Goal: Use online tool/utility: Utilize a website feature to perform a specific function

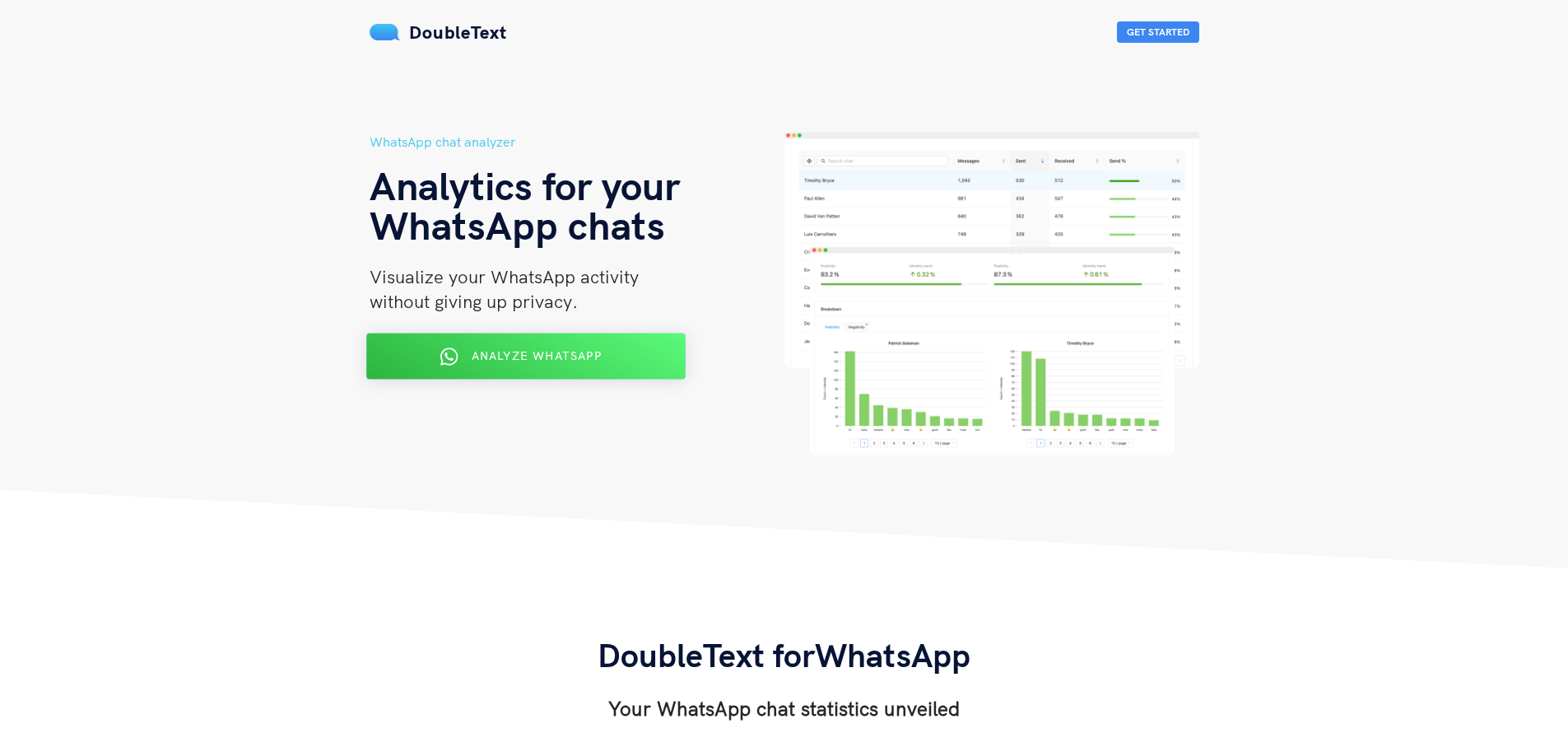
click at [544, 367] on div "Analyze WhatsApp" at bounding box center [525, 356] width 260 height 26
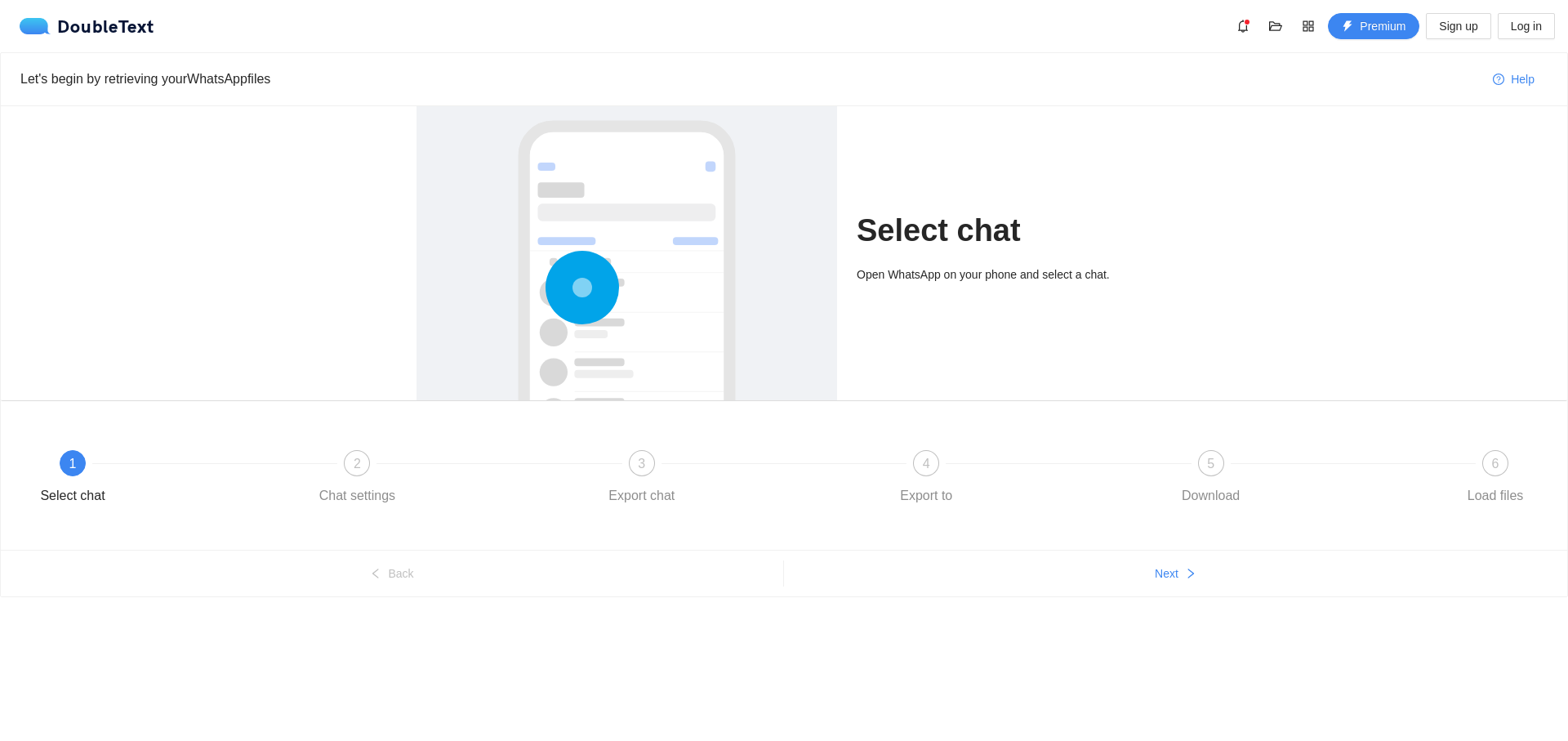
drag, startPoint x: 602, startPoint y: 211, endPoint x: 617, endPoint y: 218, distance: 16.6
click at [605, 215] on div at bounding box center [626, 342] width 388 height 489
drag, startPoint x: 617, startPoint y: 218, endPoint x: 632, endPoint y: 228, distance: 18.0
click at [626, 224] on div at bounding box center [626, 342] width 388 height 489
drag, startPoint x: 350, startPoint y: 492, endPoint x: 371, endPoint y: 489, distance: 21.2
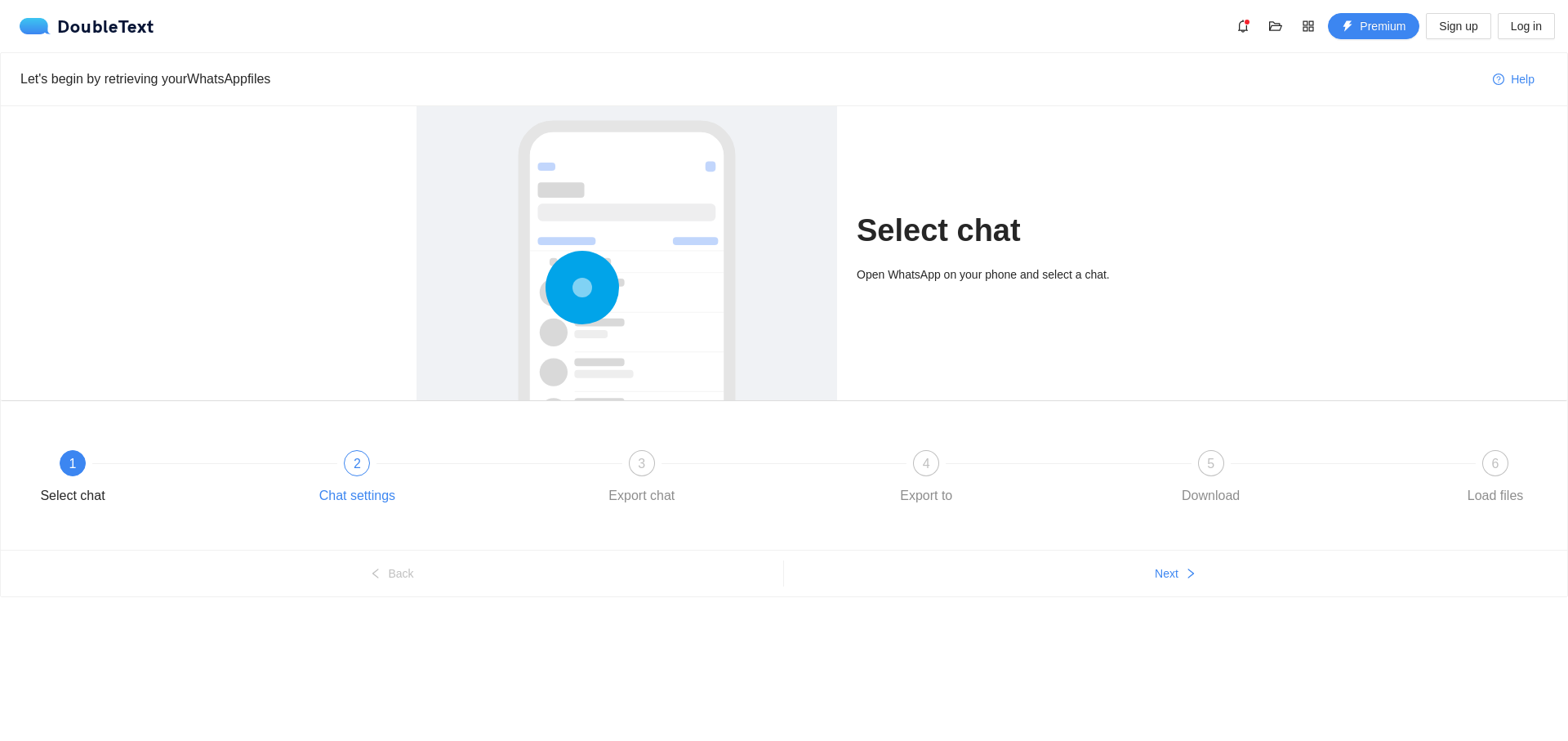
click at [355, 492] on div "Chat settings" at bounding box center [357, 495] width 76 height 26
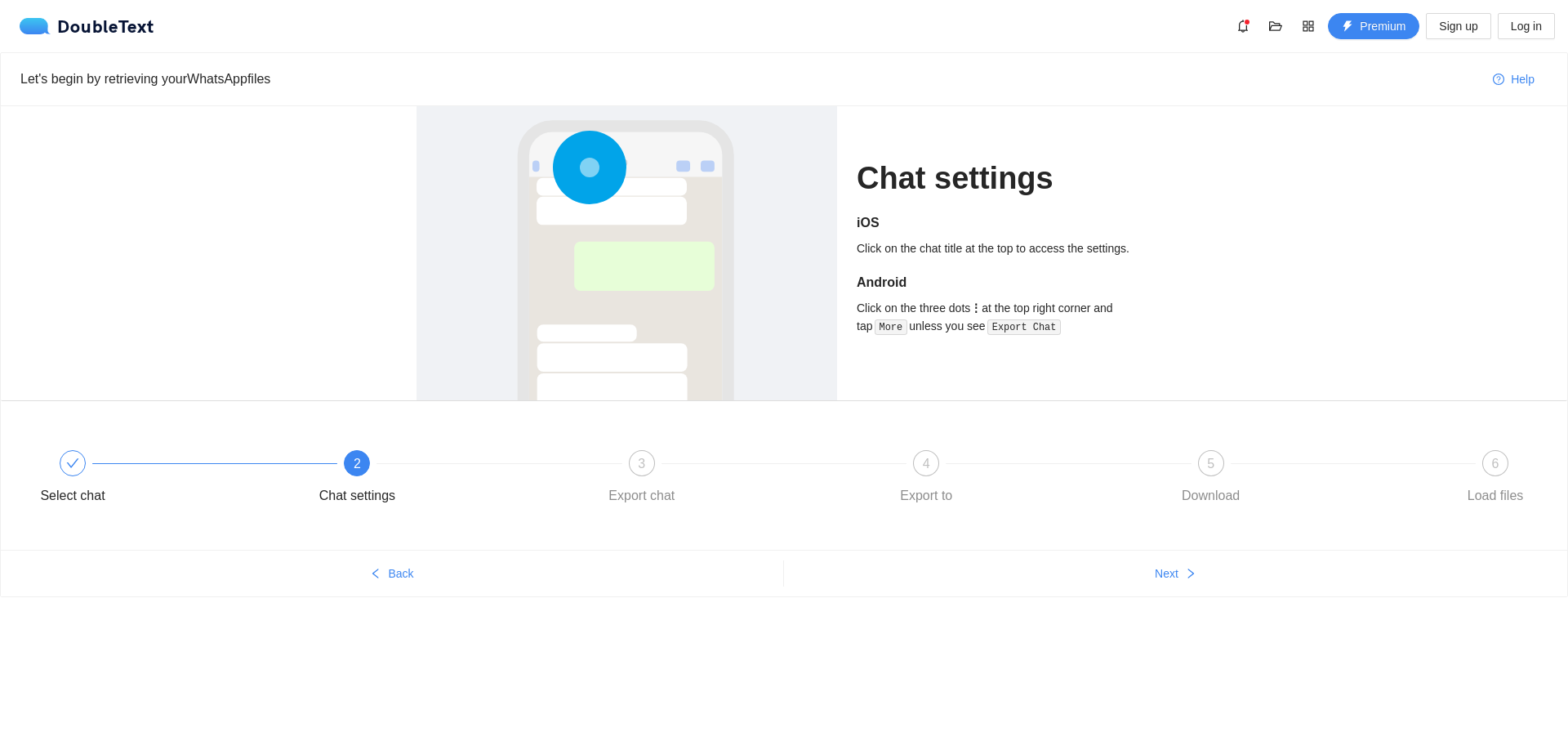
click at [378, 491] on div "Chat settings" at bounding box center [357, 495] width 76 height 26
drag, startPoint x: 1154, startPoint y: 545, endPoint x: 1160, endPoint y: 571, distance: 26.7
click at [1155, 549] on div "Select chat 2 Chat settings 3 Export chat 4 Export to 5 Download 6 Load files" at bounding box center [784, 475] width 1566 height 149
click at [1161, 571] on span "Next" at bounding box center [1166, 573] width 24 height 18
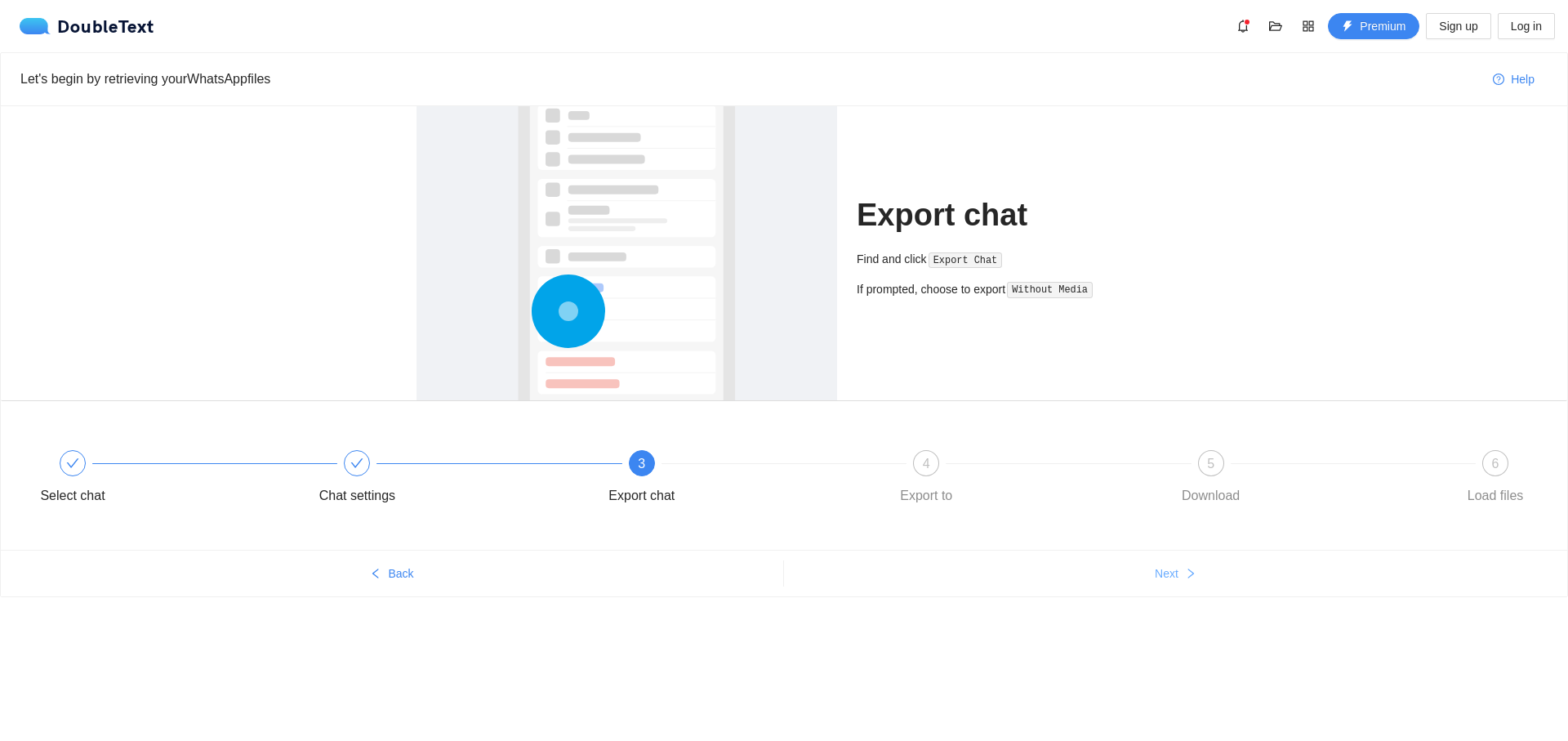
click at [1167, 578] on span "Next" at bounding box center [1166, 573] width 24 height 18
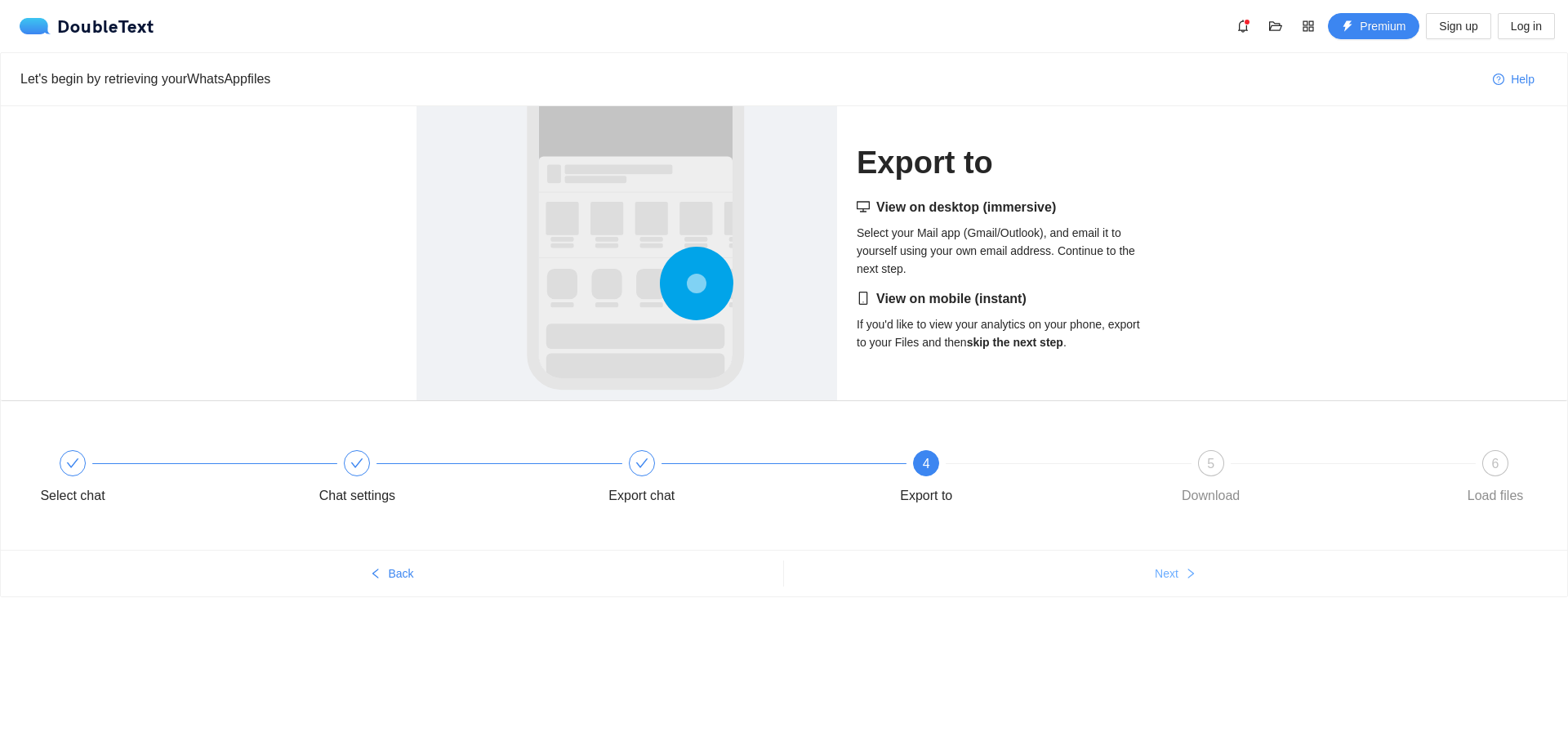
click at [1170, 580] on span "Next" at bounding box center [1166, 573] width 24 height 18
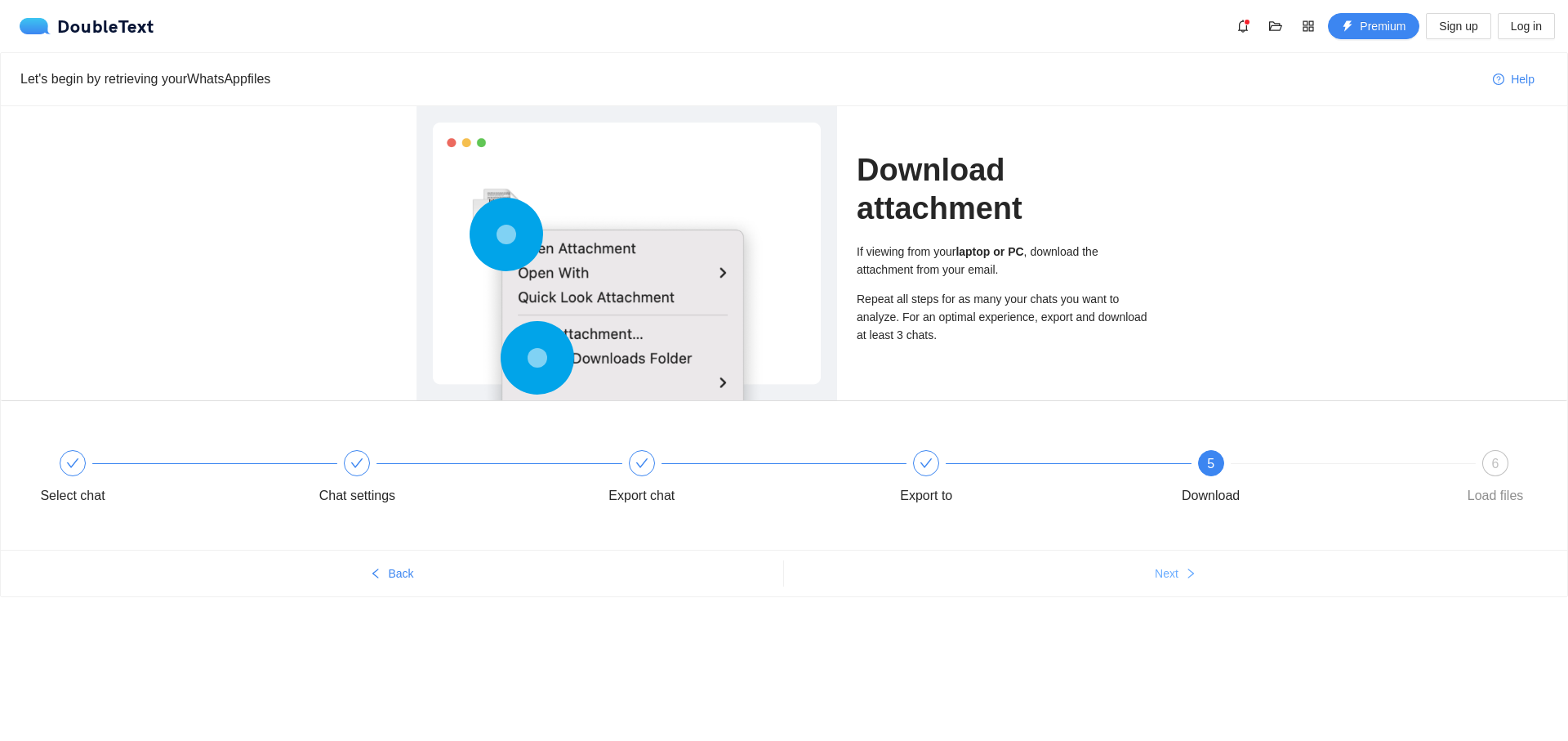
click at [1170, 580] on span "Next" at bounding box center [1166, 573] width 24 height 18
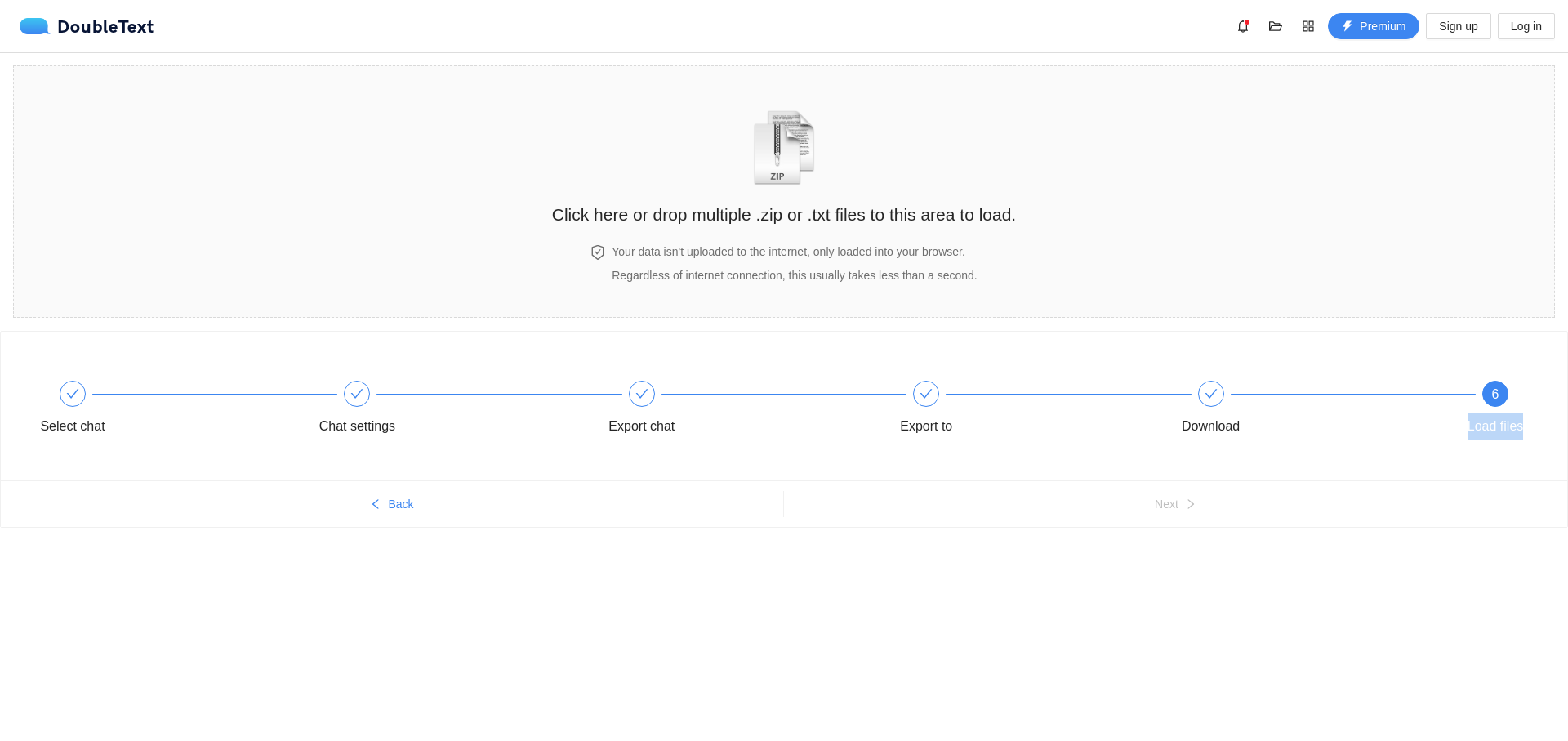
click at [1170, 580] on div "Select chat Chat settings Export chat Export to Download 6 Load files Back Next" at bounding box center [784, 460] width 1568 height 259
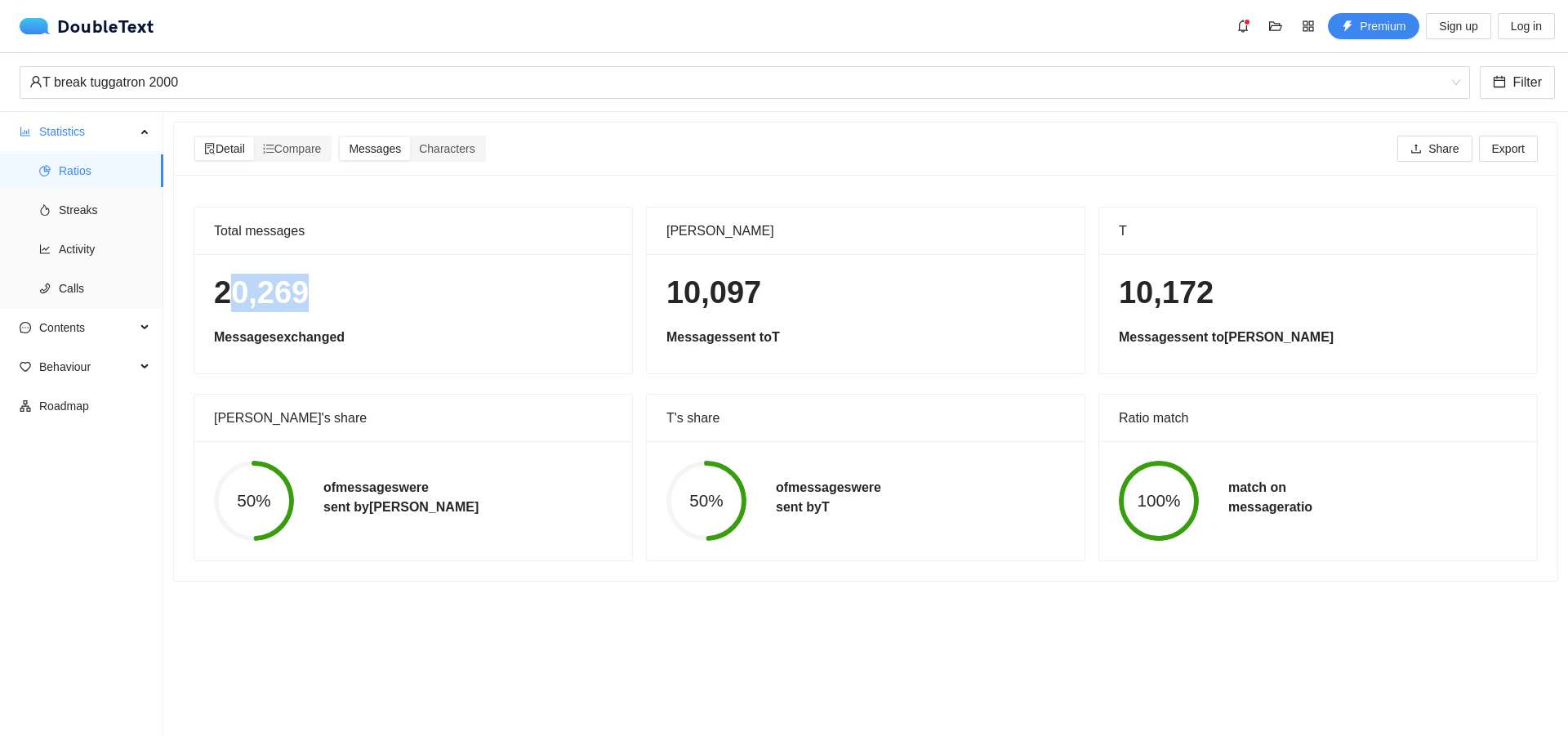
drag, startPoint x: 221, startPoint y: 300, endPoint x: 354, endPoint y: 287, distance: 133.6
click at [354, 287] on h1 "20,269" at bounding box center [413, 292] width 398 height 38
drag, startPoint x: 715, startPoint y: 287, endPoint x: 763, endPoint y: 292, distance: 48.3
click at [763, 292] on h1 "10,097" at bounding box center [865, 292] width 398 height 38
click at [801, 290] on h1 "10,097" at bounding box center [865, 292] width 398 height 38
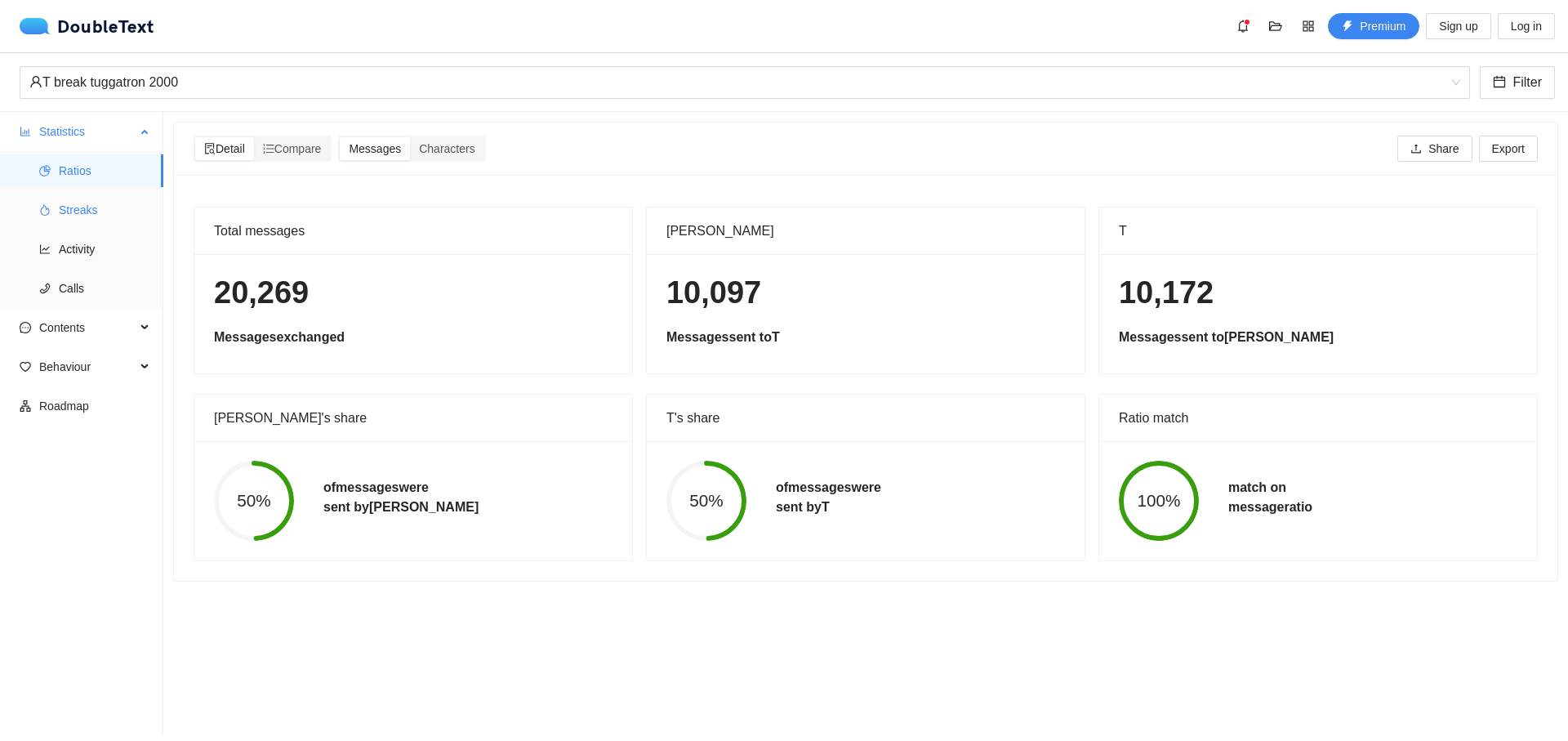
click at [96, 214] on span "Streaks" at bounding box center [104, 210] width 92 height 33
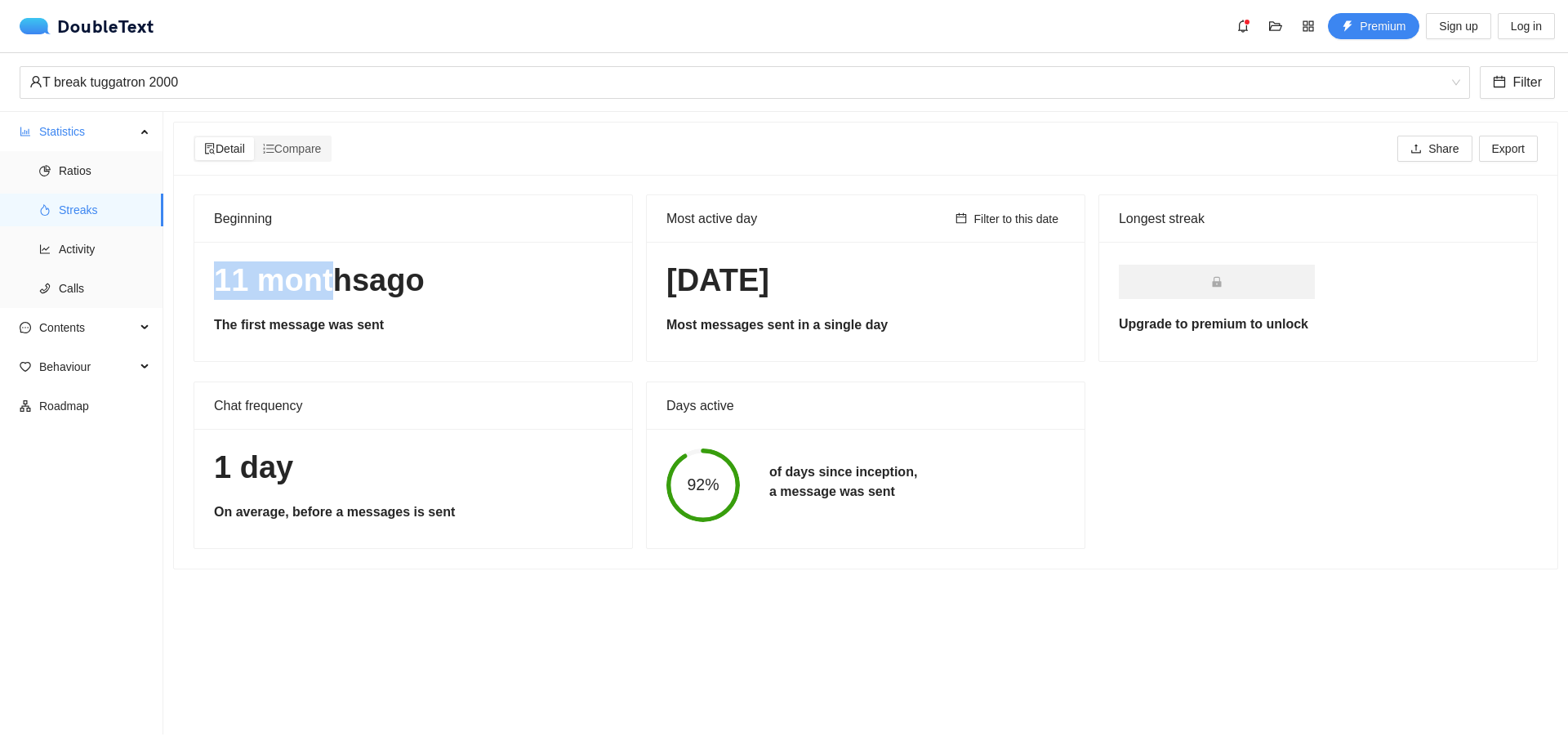
drag, startPoint x: 220, startPoint y: 257, endPoint x: 332, endPoint y: 284, distance: 115.2
click at [332, 284] on div "[DATE] The first message was sent" at bounding box center [413, 301] width 438 height 119
click at [424, 280] on h1 "[DATE]" at bounding box center [413, 280] width 398 height 38
click at [111, 240] on span "Activity" at bounding box center [104, 249] width 92 height 33
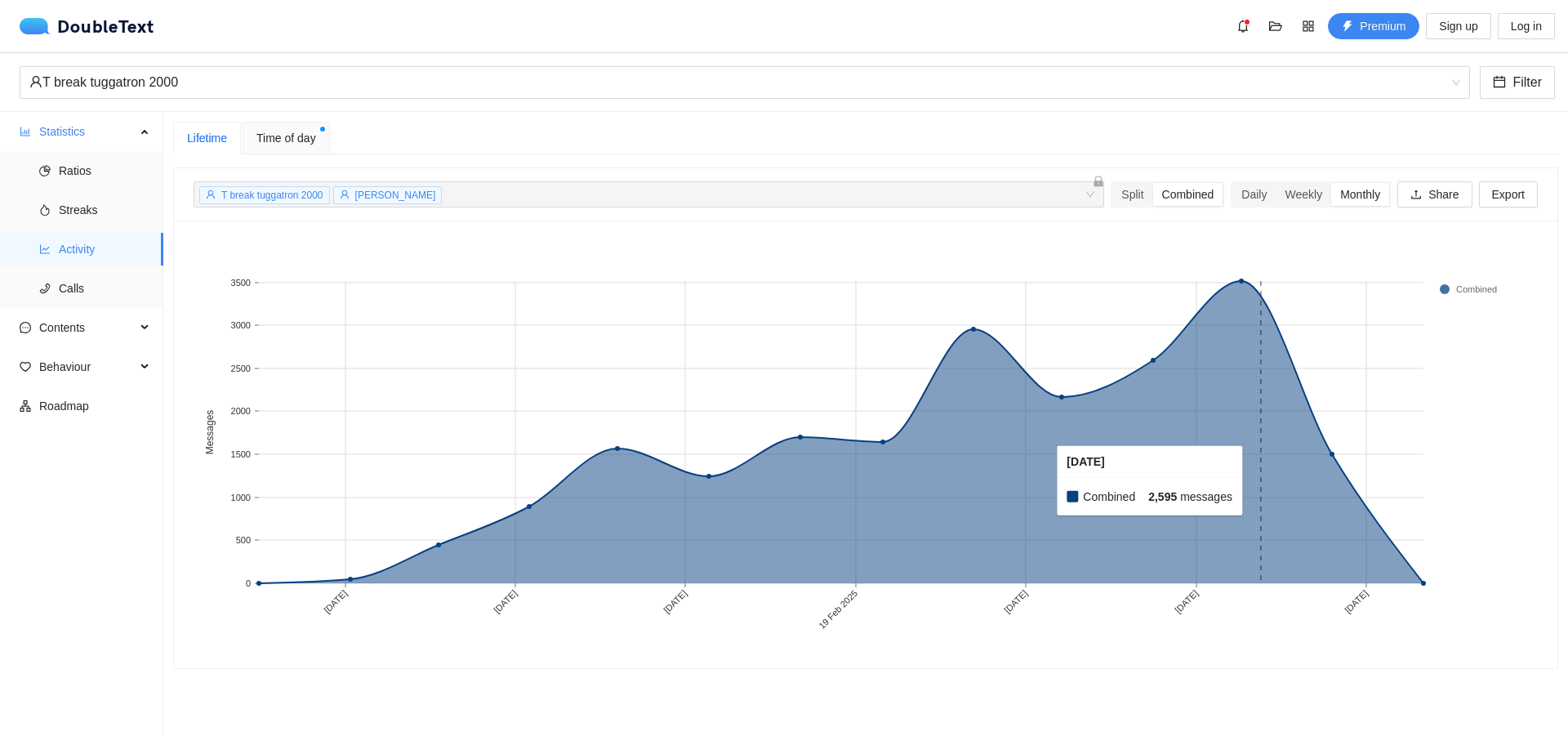
drag, startPoint x: 1309, startPoint y: 461, endPoint x: 1130, endPoint y: 515, distance: 187.0
click at [1141, 517] on rect at bounding box center [1152, 432] width 90 height 302
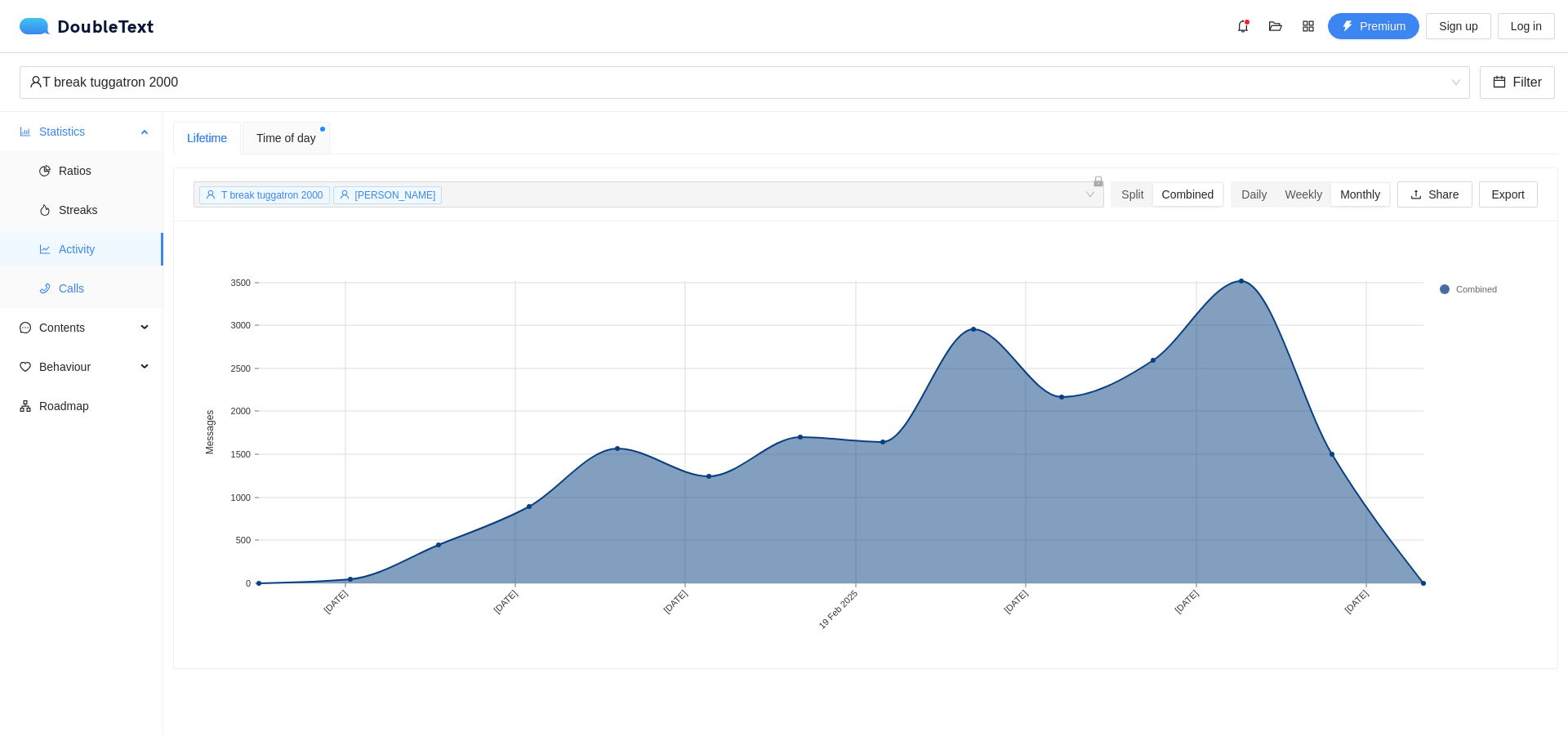
click at [114, 295] on span "Calls" at bounding box center [104, 288] width 92 height 33
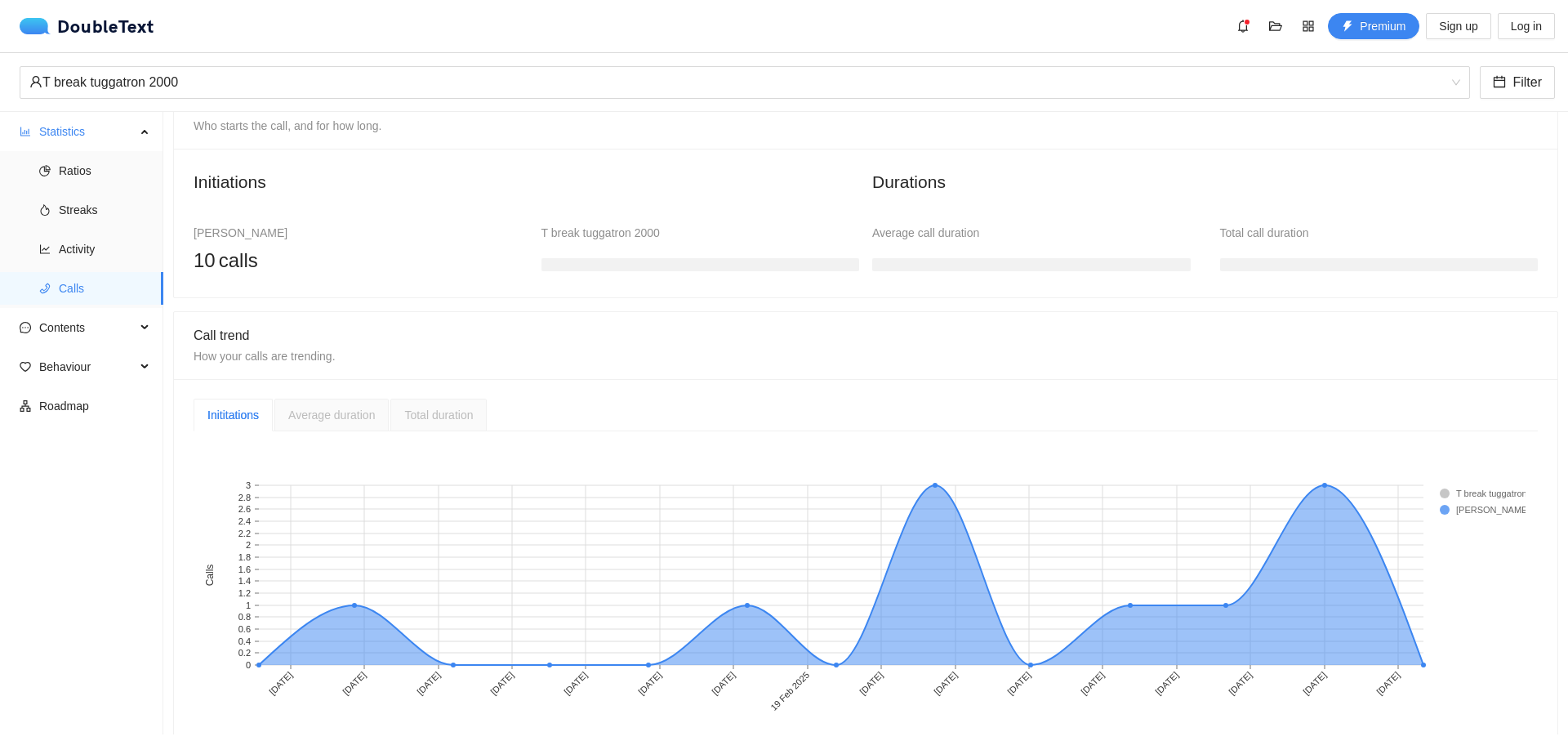
scroll to position [163, 0]
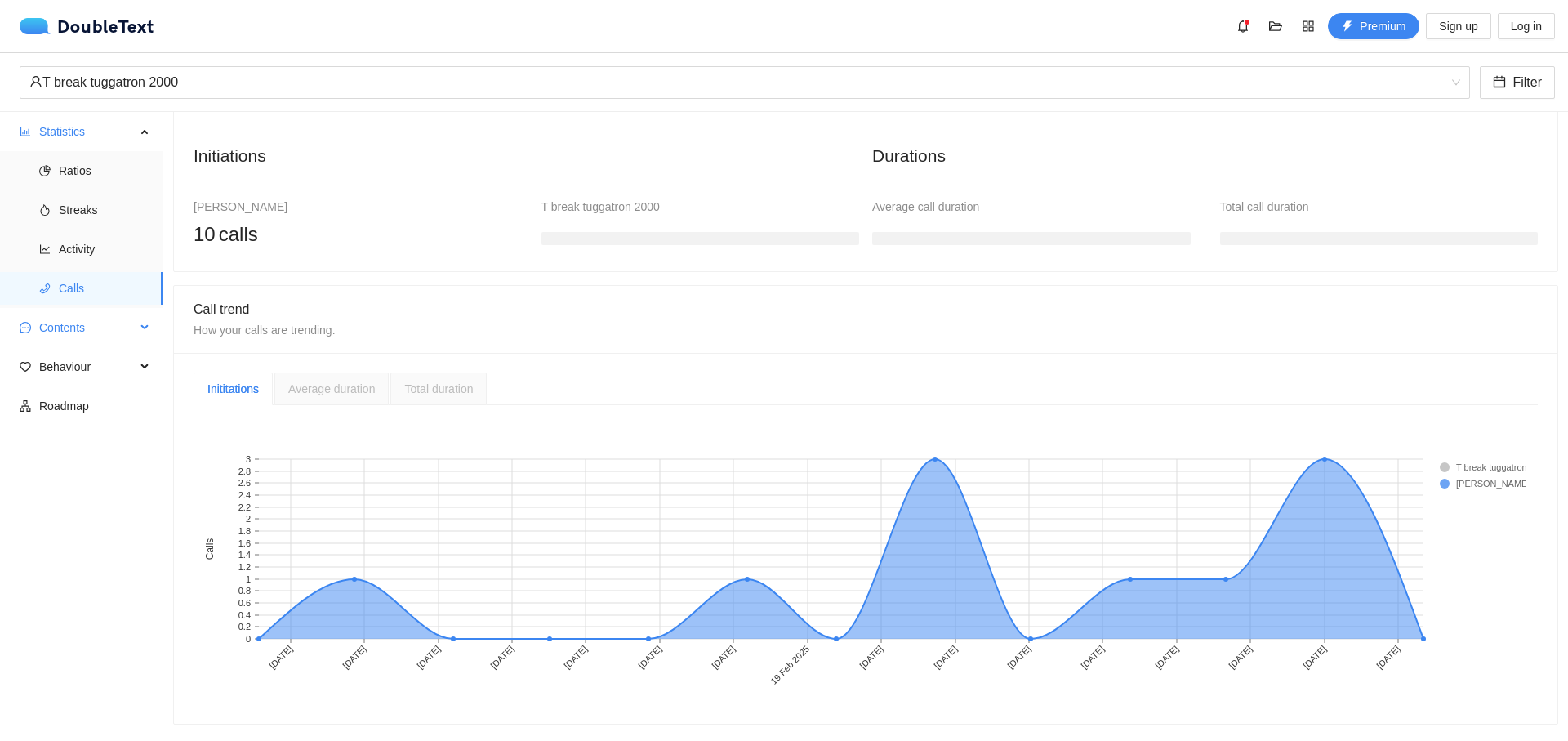
click at [52, 325] on span "Contents" at bounding box center [87, 327] width 96 height 33
click at [71, 371] on span "Word Cloud" at bounding box center [104, 366] width 92 height 33
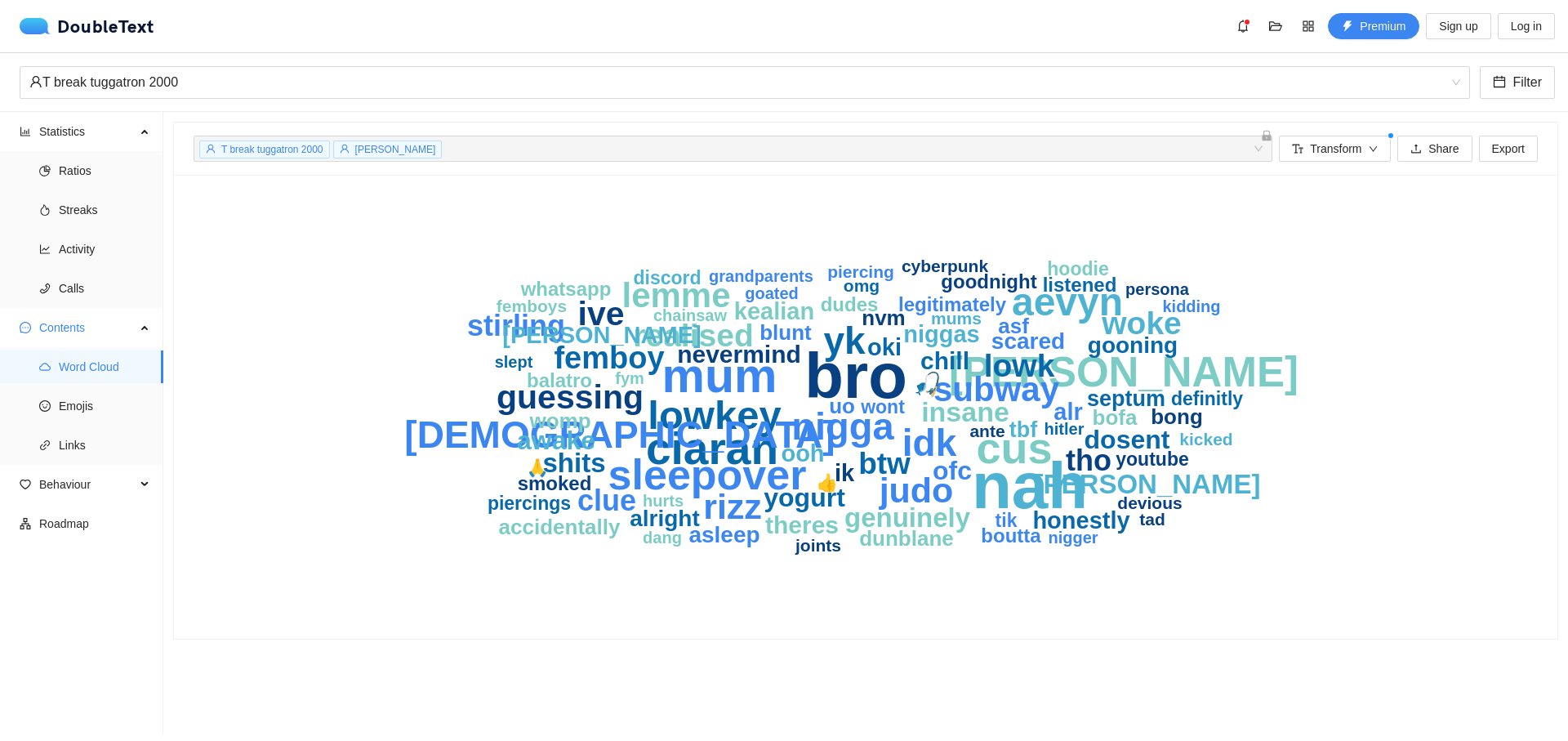
drag, startPoint x: 43, startPoint y: 358, endPoint x: 236, endPoint y: 538, distance: 263.9
click at [231, 541] on div "nah bro mum ciaran cus sleepover callan lowkey aevyn nigga idk yk bjj judo rizz…" at bounding box center [866, 407] width 1344 height 424
drag, startPoint x: 831, startPoint y: 365, endPoint x: 605, endPoint y: 654, distance: 366.9
click at [605, 654] on section "T break tuggatron 2000 sean + 0 ... Transform Share Export nah bro mum ciaran c…" at bounding box center [865, 423] width 1404 height 622
click at [99, 414] on span "Emojis" at bounding box center [104, 406] width 92 height 33
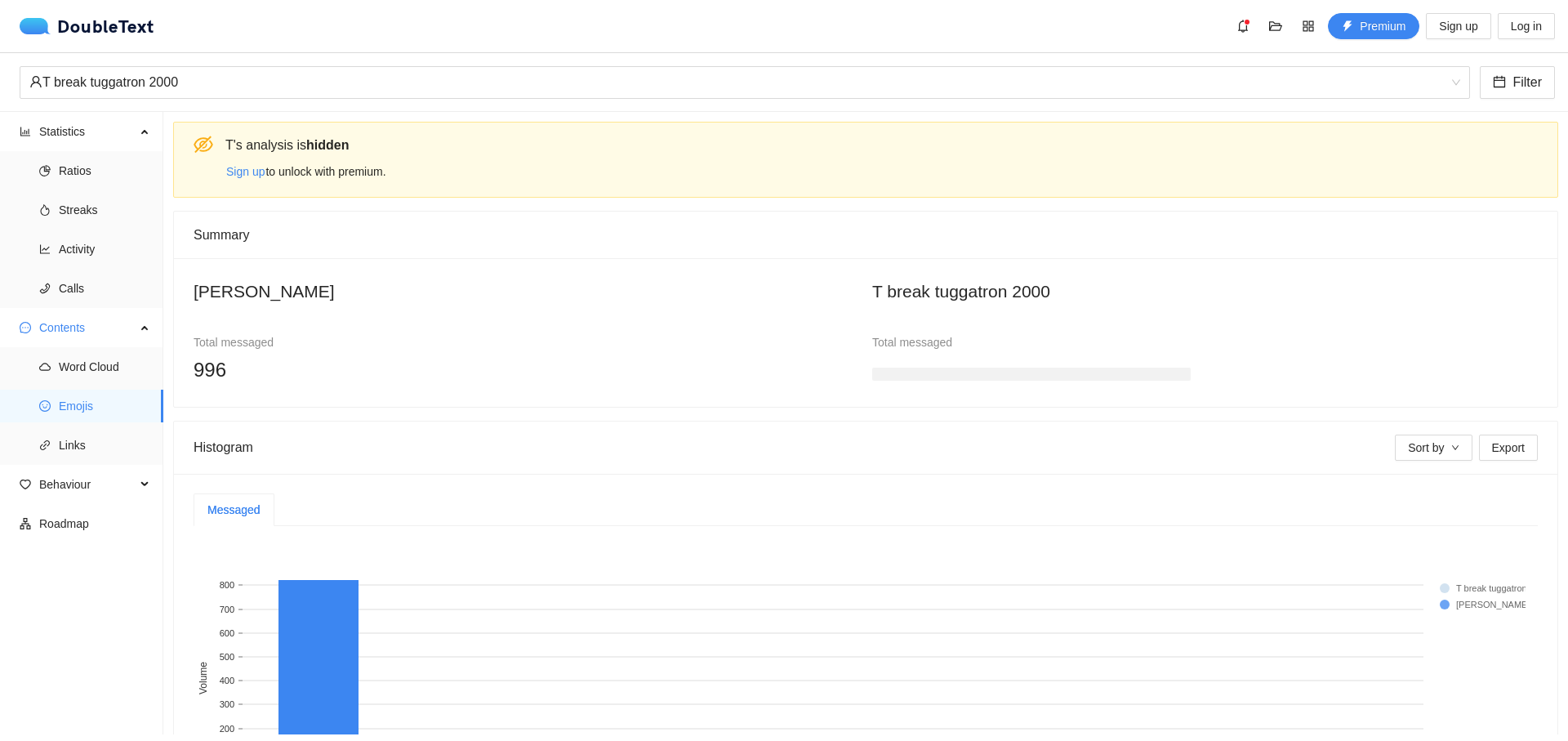
drag, startPoint x: 0, startPoint y: 268, endPoint x: 718, endPoint y: 489, distance: 751.2
click at [718, 489] on div "Messaged 🎣 😭 🙏 😩 👍 👉 😱 👈 😛 🤤 Emoji 0 100 200 300 400 500 600 700 800 Volume T b…" at bounding box center [866, 681] width 1383 height 416
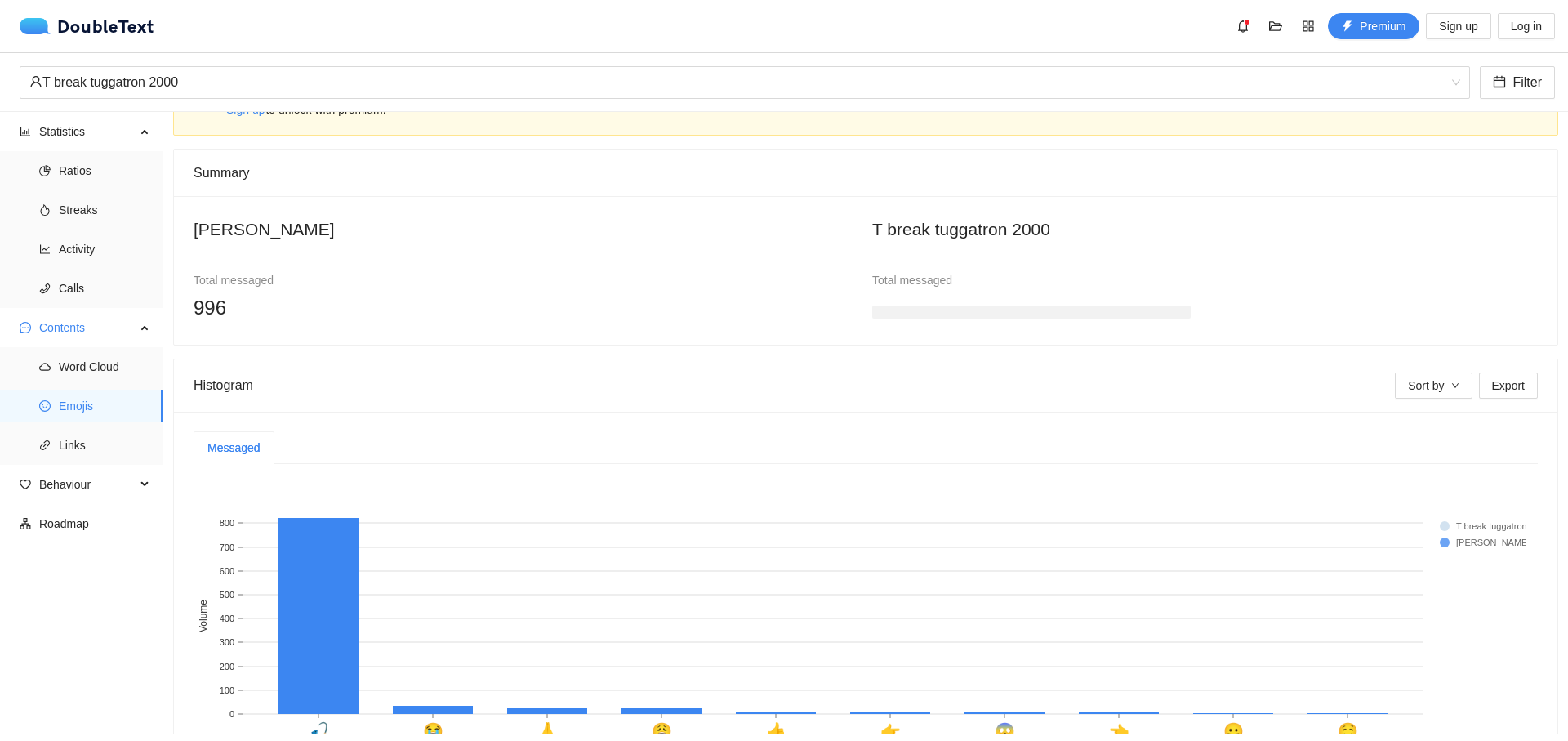
scroll to position [163, 0]
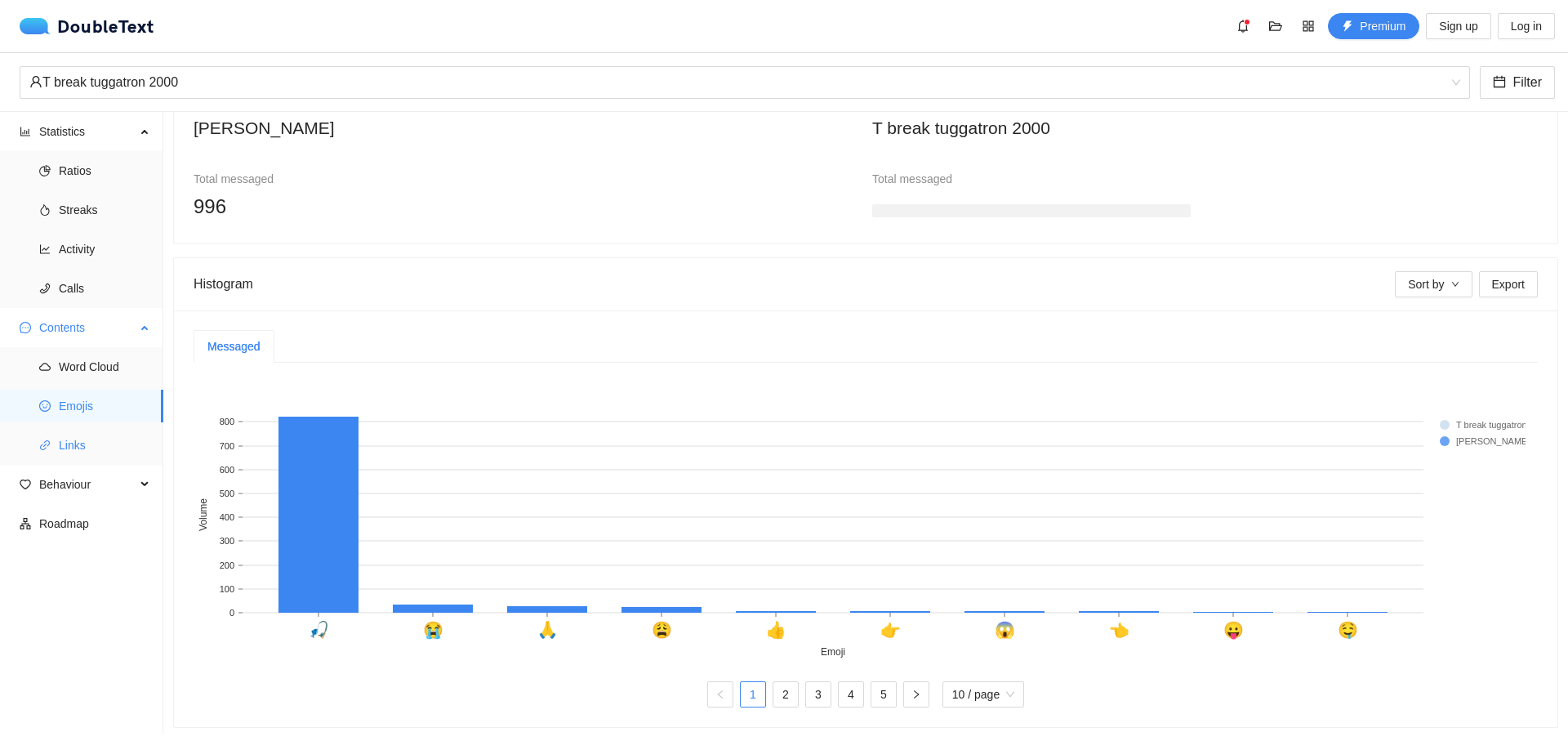
click at [133, 435] on span "Links" at bounding box center [104, 445] width 92 height 33
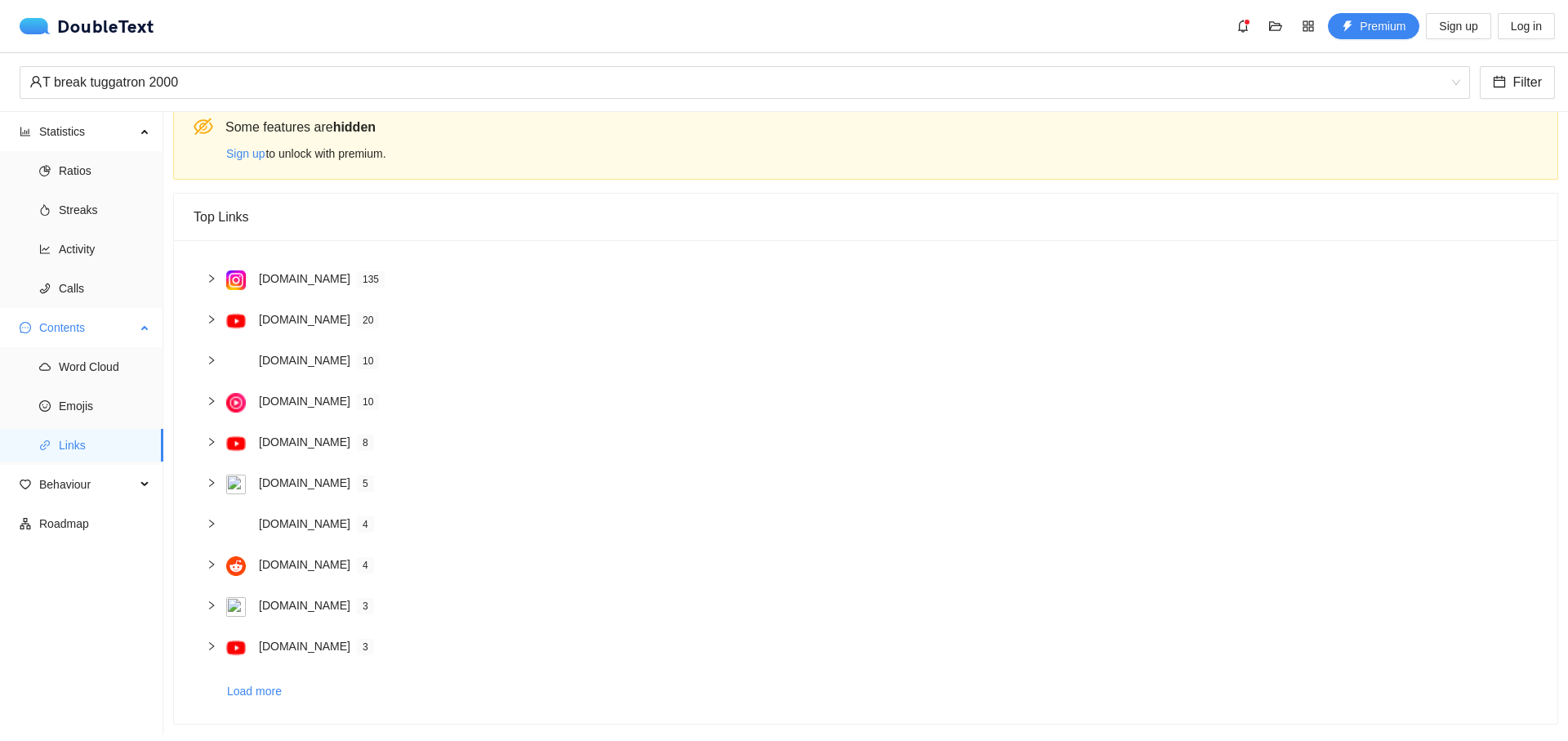
scroll to position [30, 0]
click at [108, 495] on span "Behaviour" at bounding box center [87, 484] width 96 height 33
click at [109, 542] on ul "Engagement Sentiment Interactions" at bounding box center [81, 563] width 162 height 118
click at [103, 536] on span "Engagement" at bounding box center [104, 523] width 92 height 33
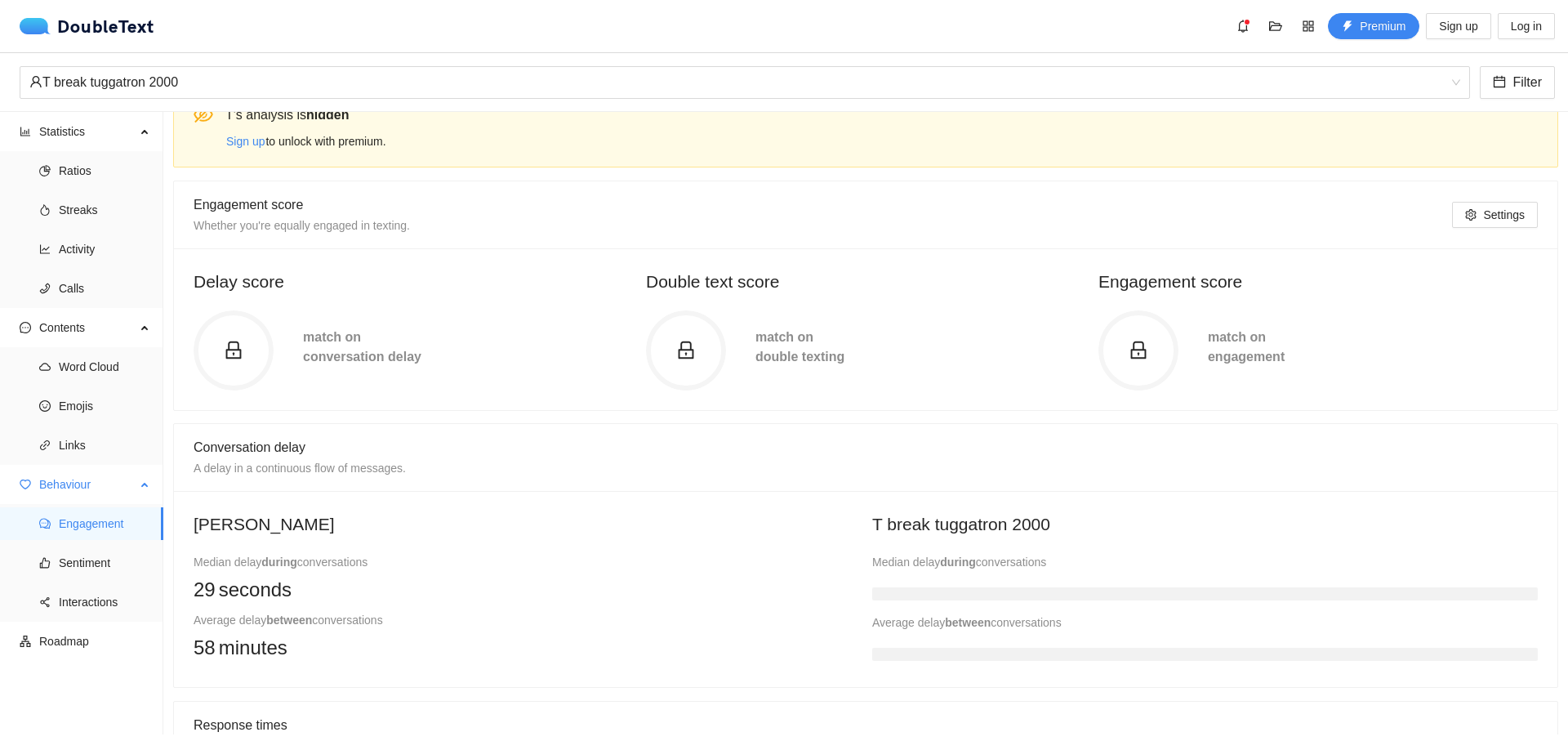
scroll to position [163, 0]
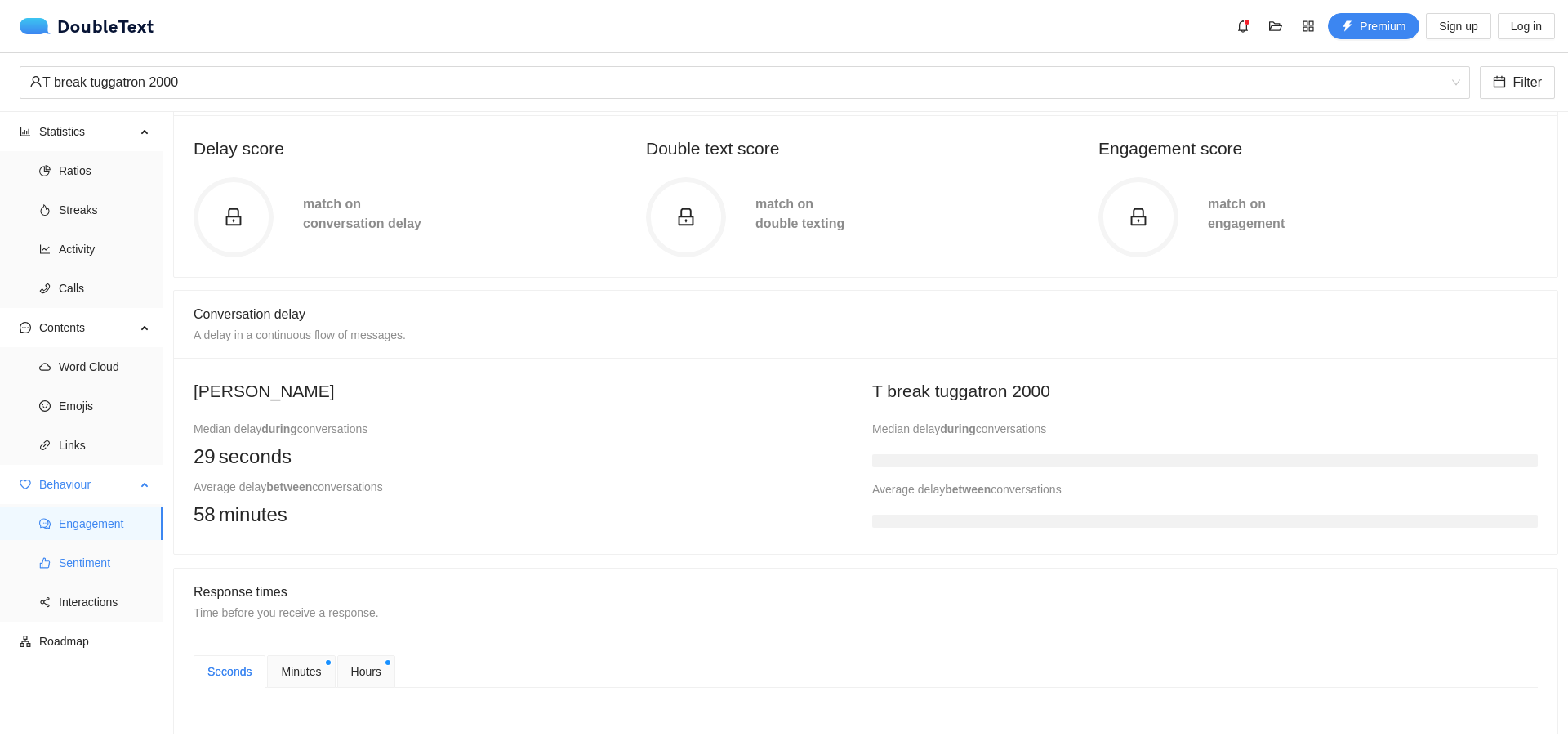
click at [78, 569] on span "Sentiment" at bounding box center [104, 563] width 92 height 33
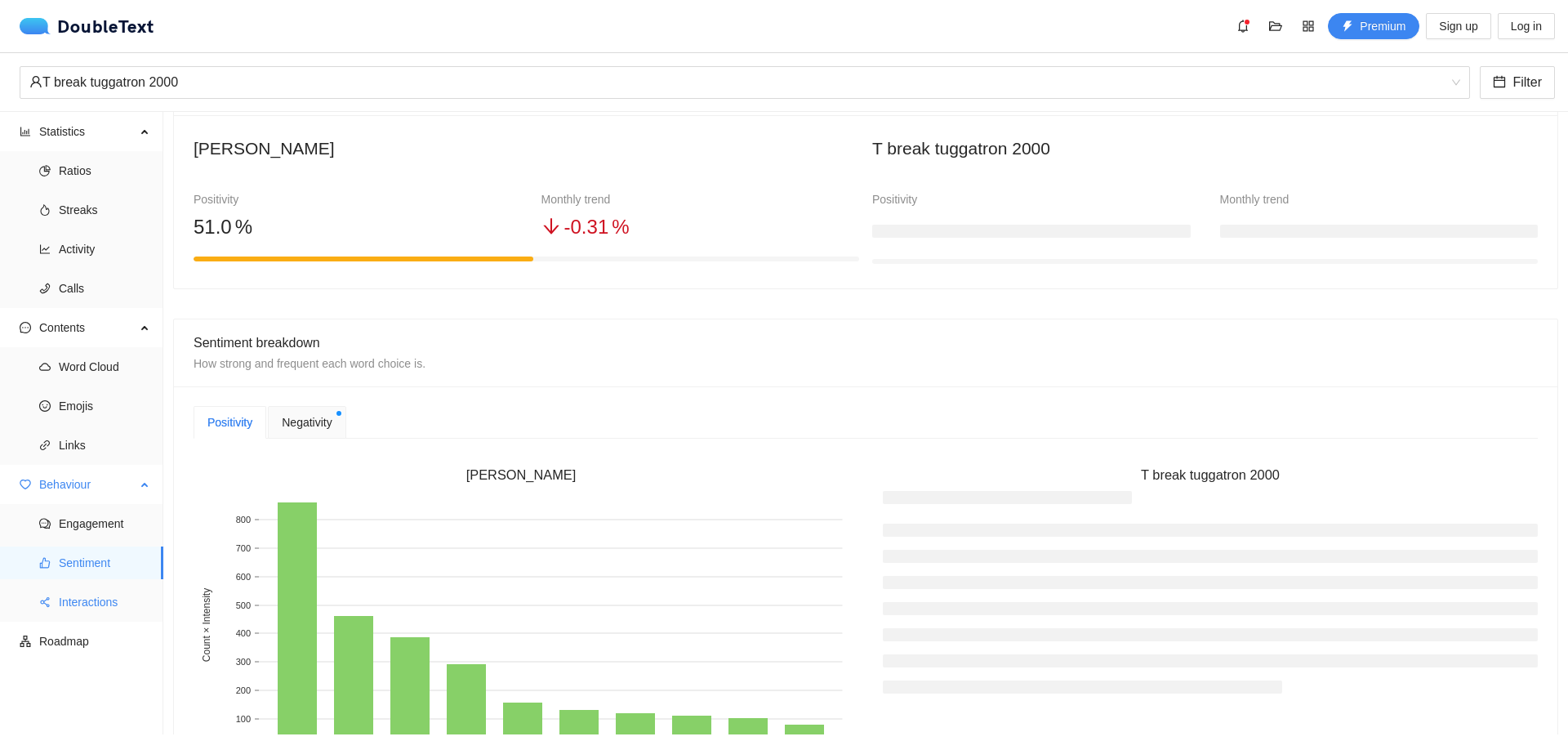
click at [103, 607] on span "Interactions" at bounding box center [104, 602] width 92 height 33
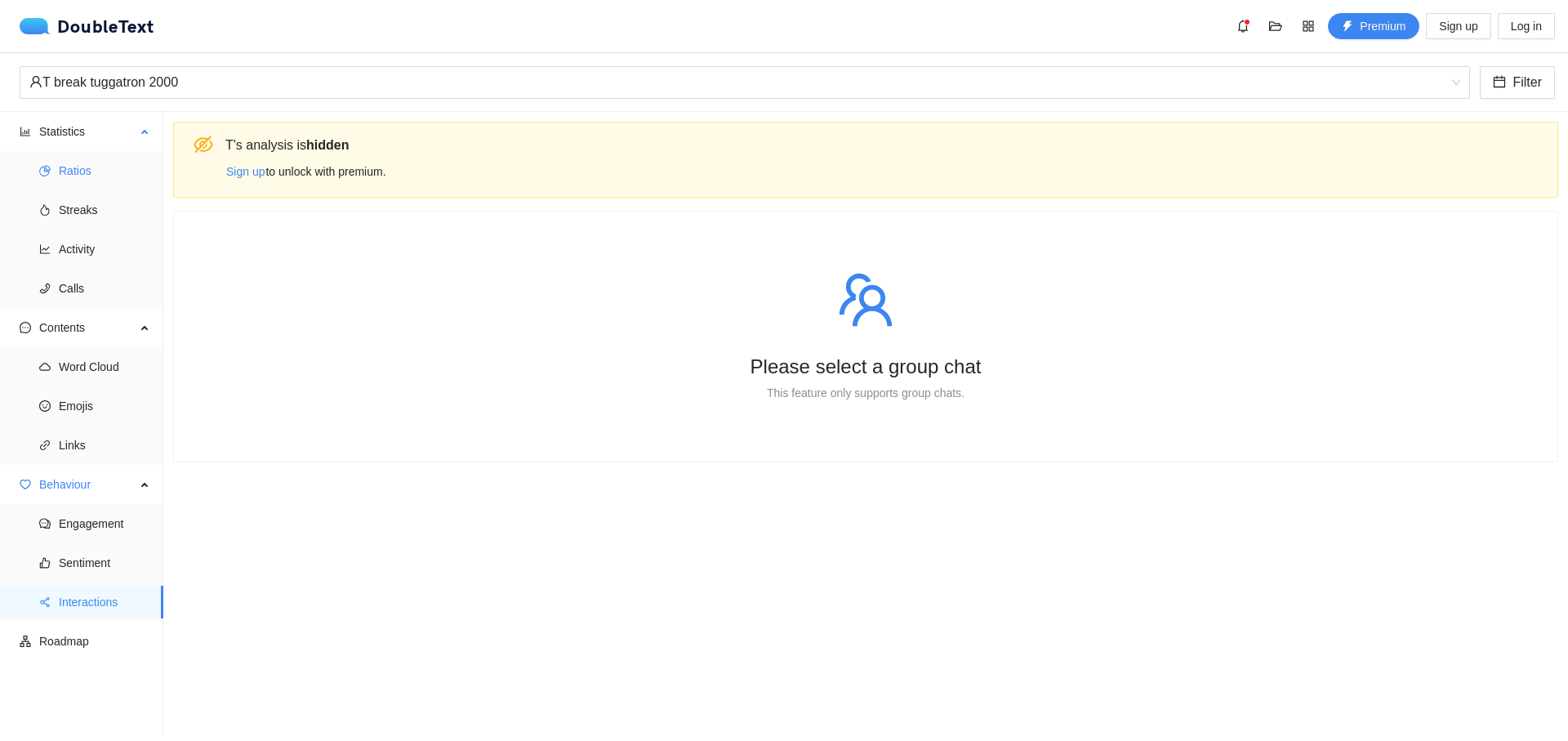
click at [114, 160] on span "Ratios" at bounding box center [104, 170] width 92 height 33
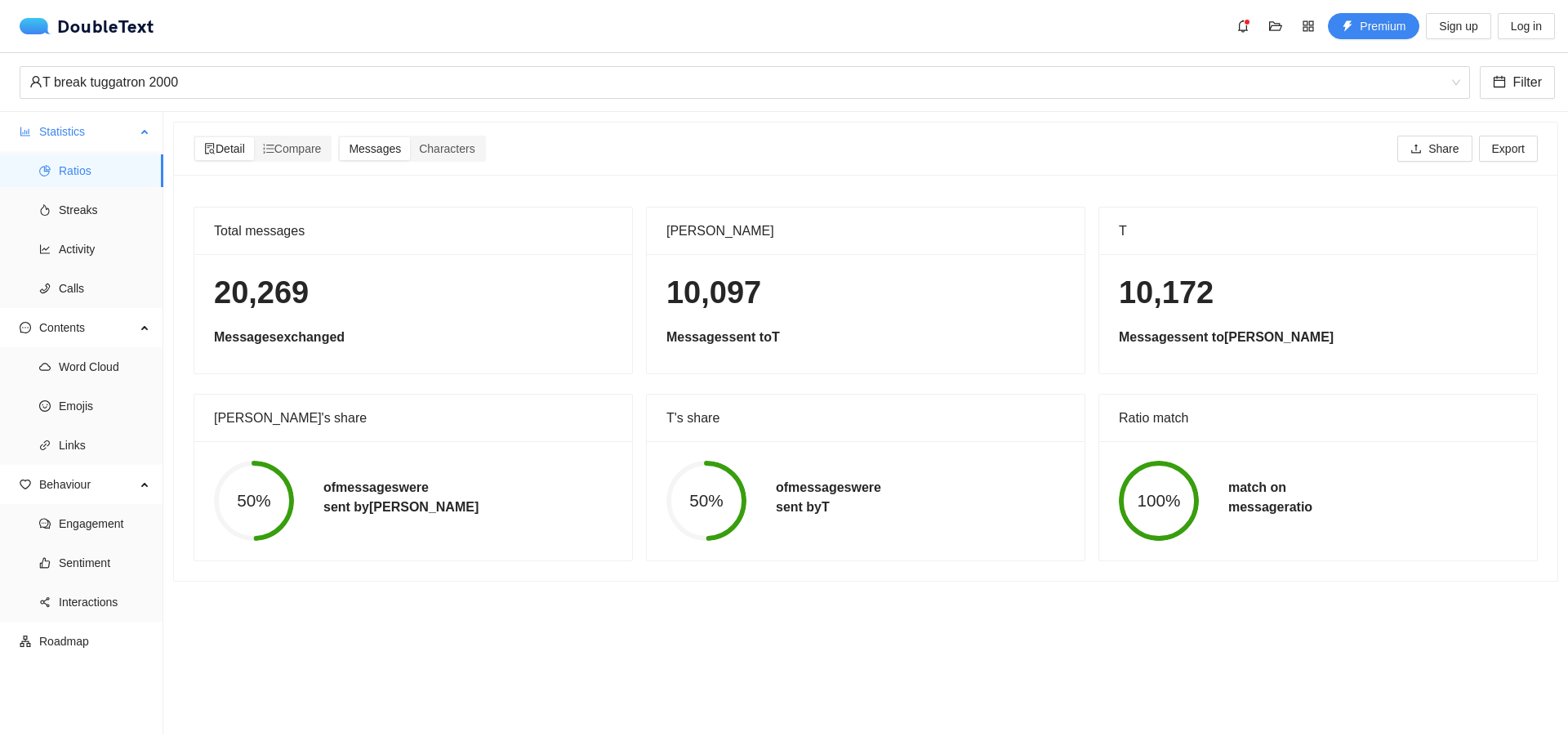
click at [78, 228] on ul "Ratios Streaks Activity Calls" at bounding box center [81, 229] width 162 height 157
click at [76, 209] on span "Streaks" at bounding box center [104, 210] width 92 height 33
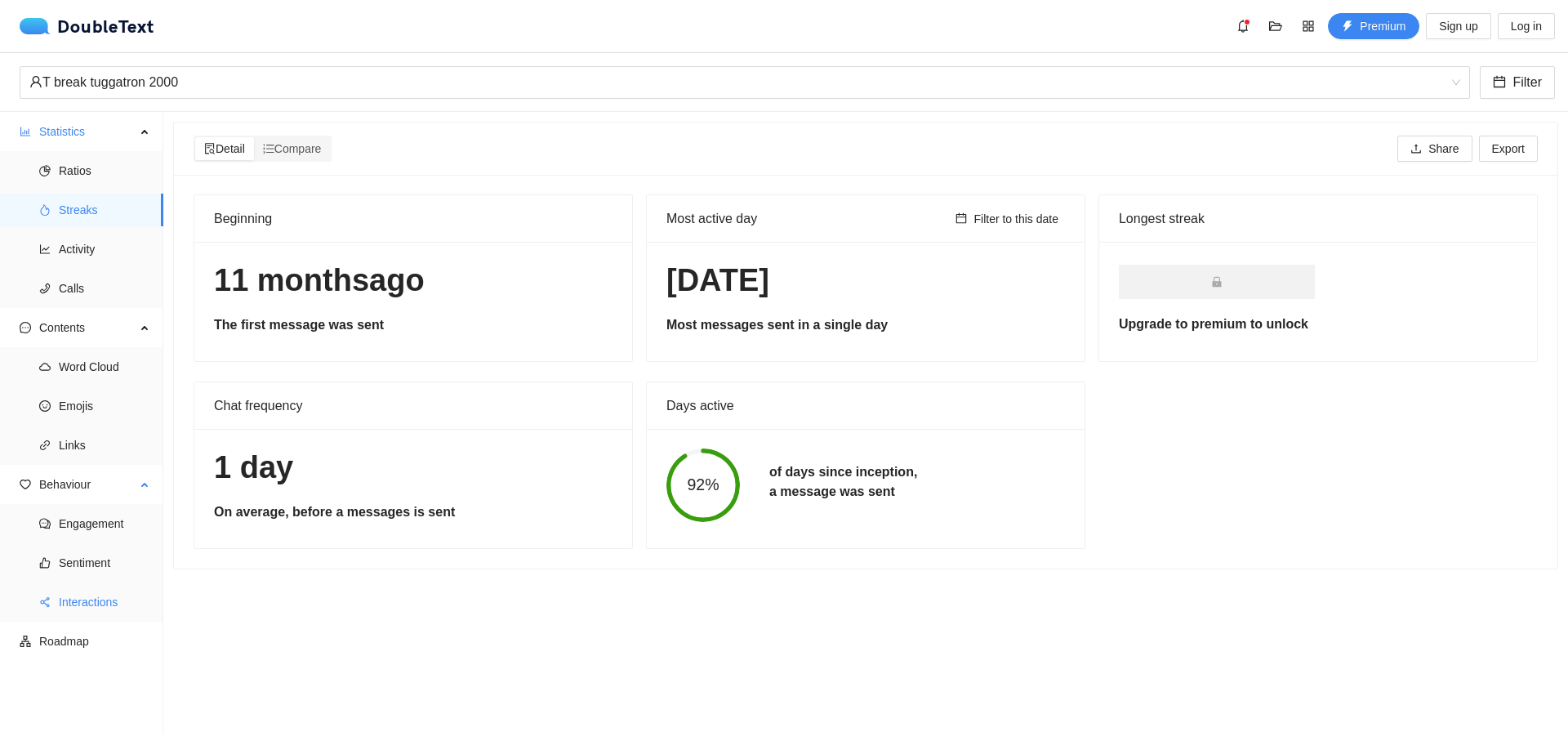
click at [49, 593] on li "Interactions" at bounding box center [81, 602] width 163 height 33
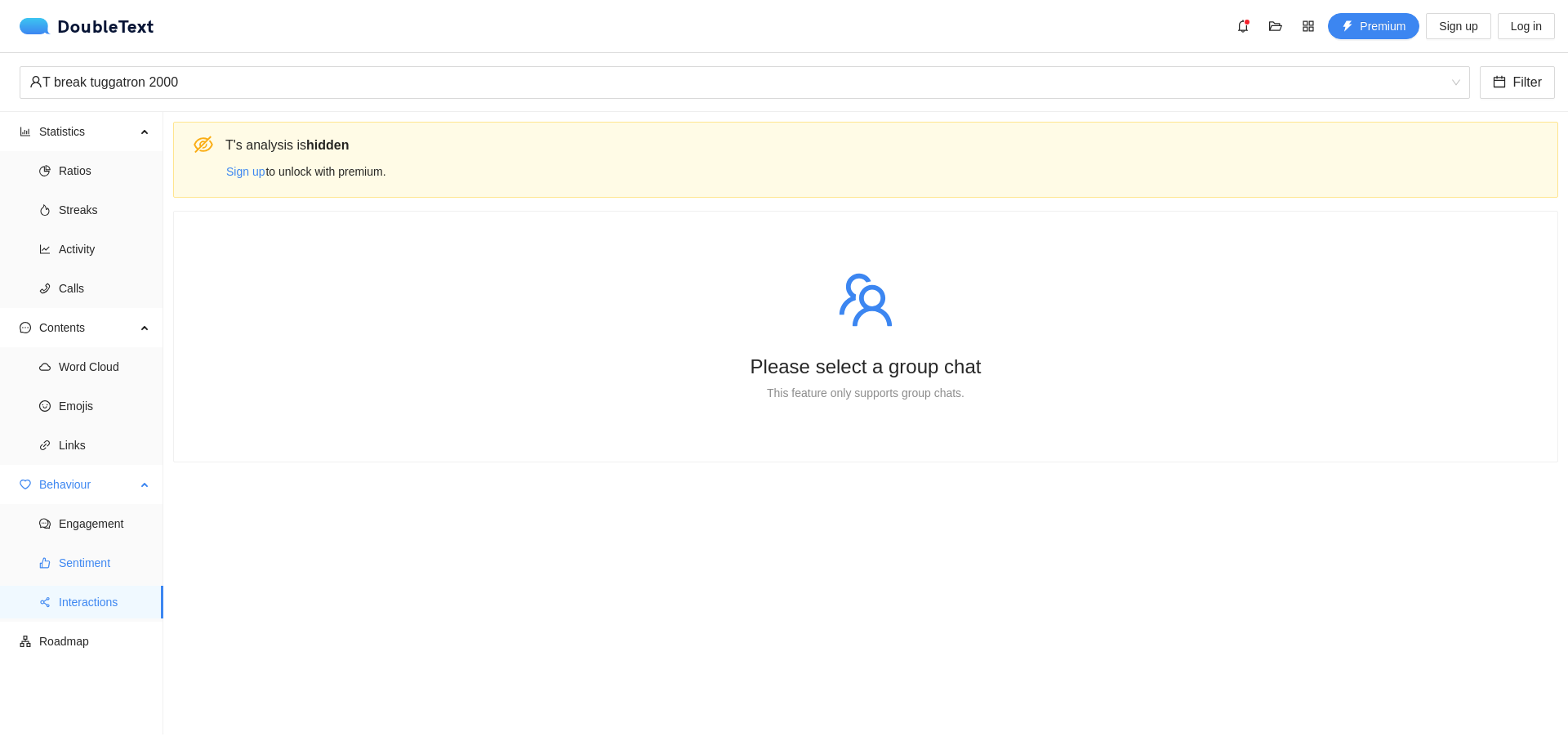
click at [53, 558] on li "Sentiment" at bounding box center [81, 563] width 163 height 33
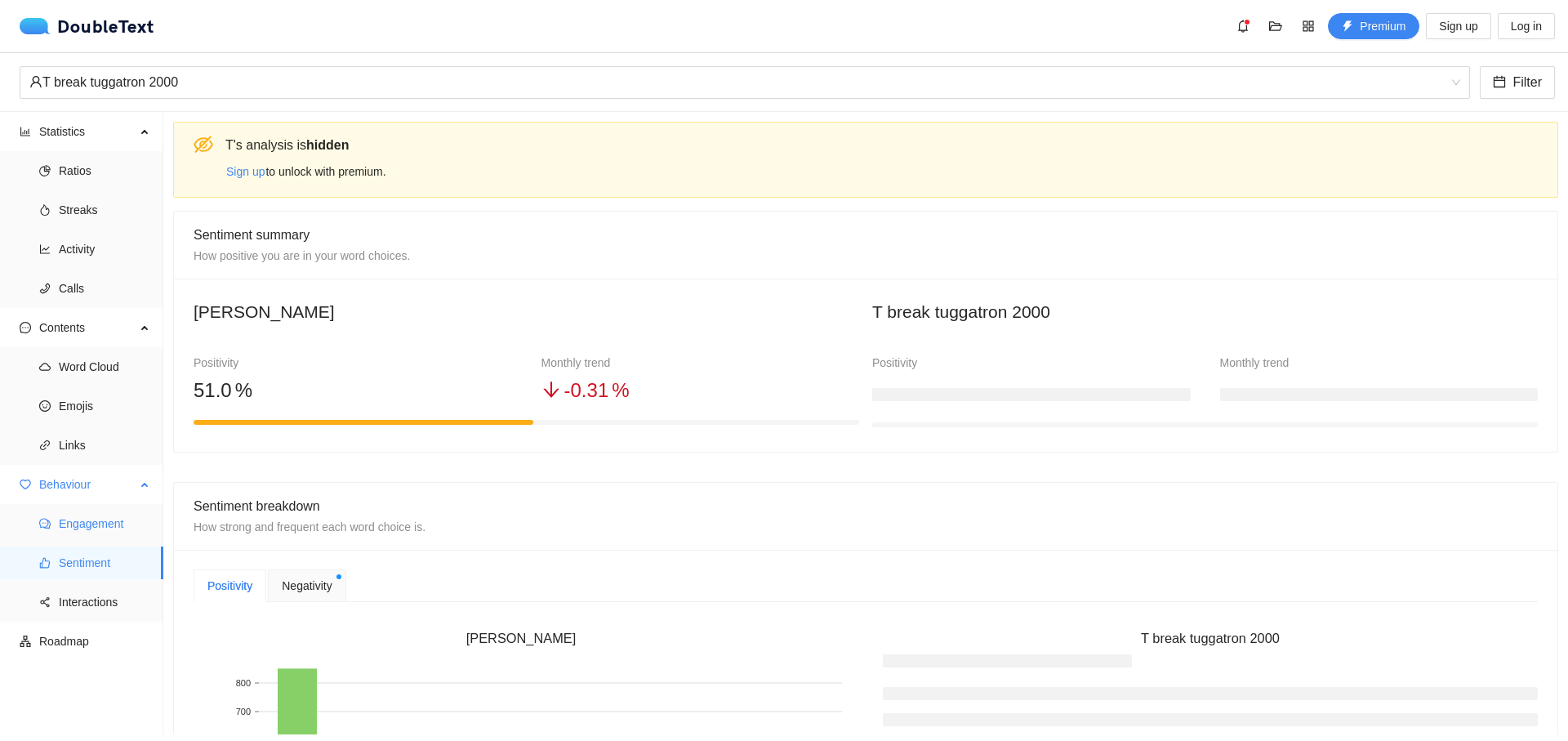
click at [54, 523] on li "Engagement" at bounding box center [81, 523] width 163 height 33
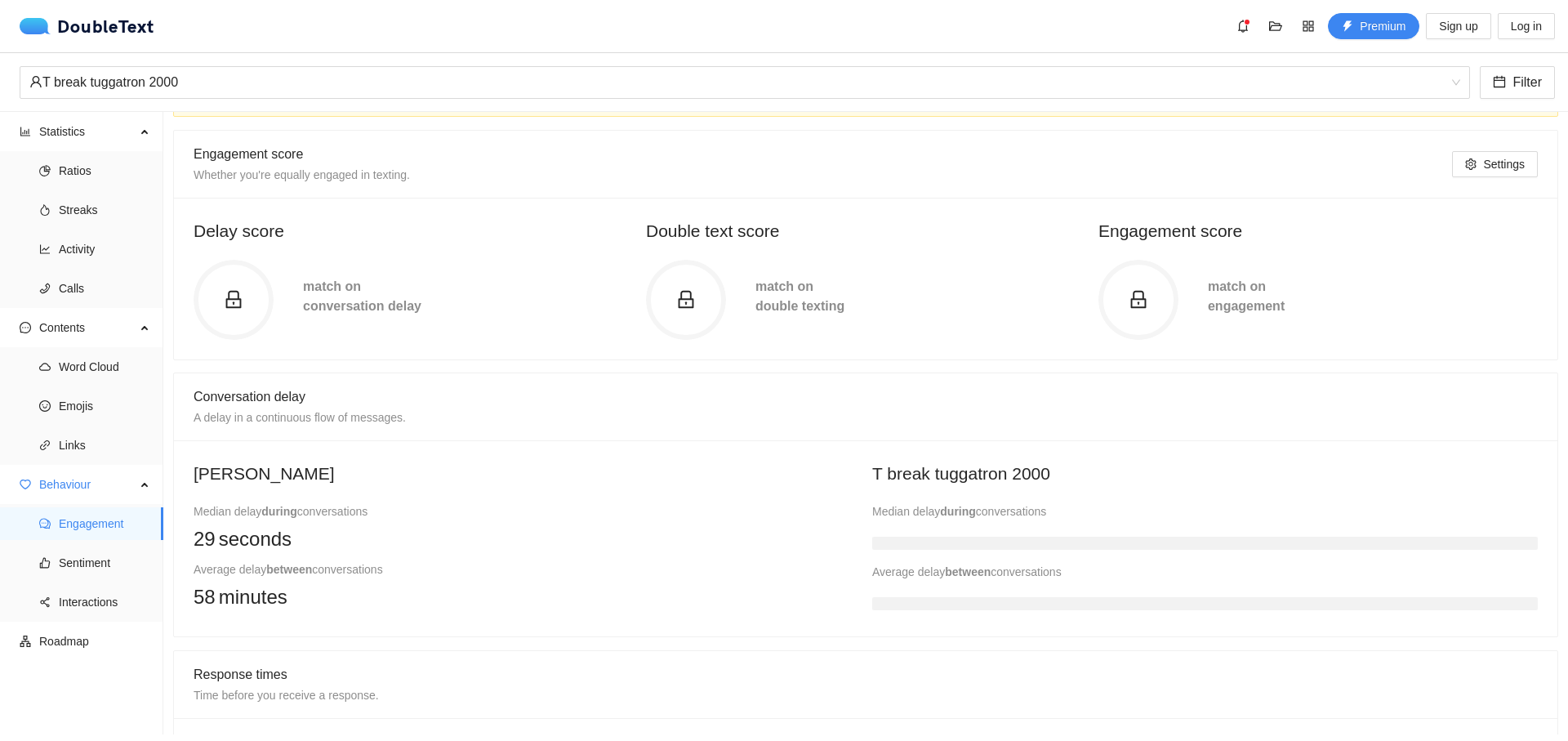
scroll to position [163, 0]
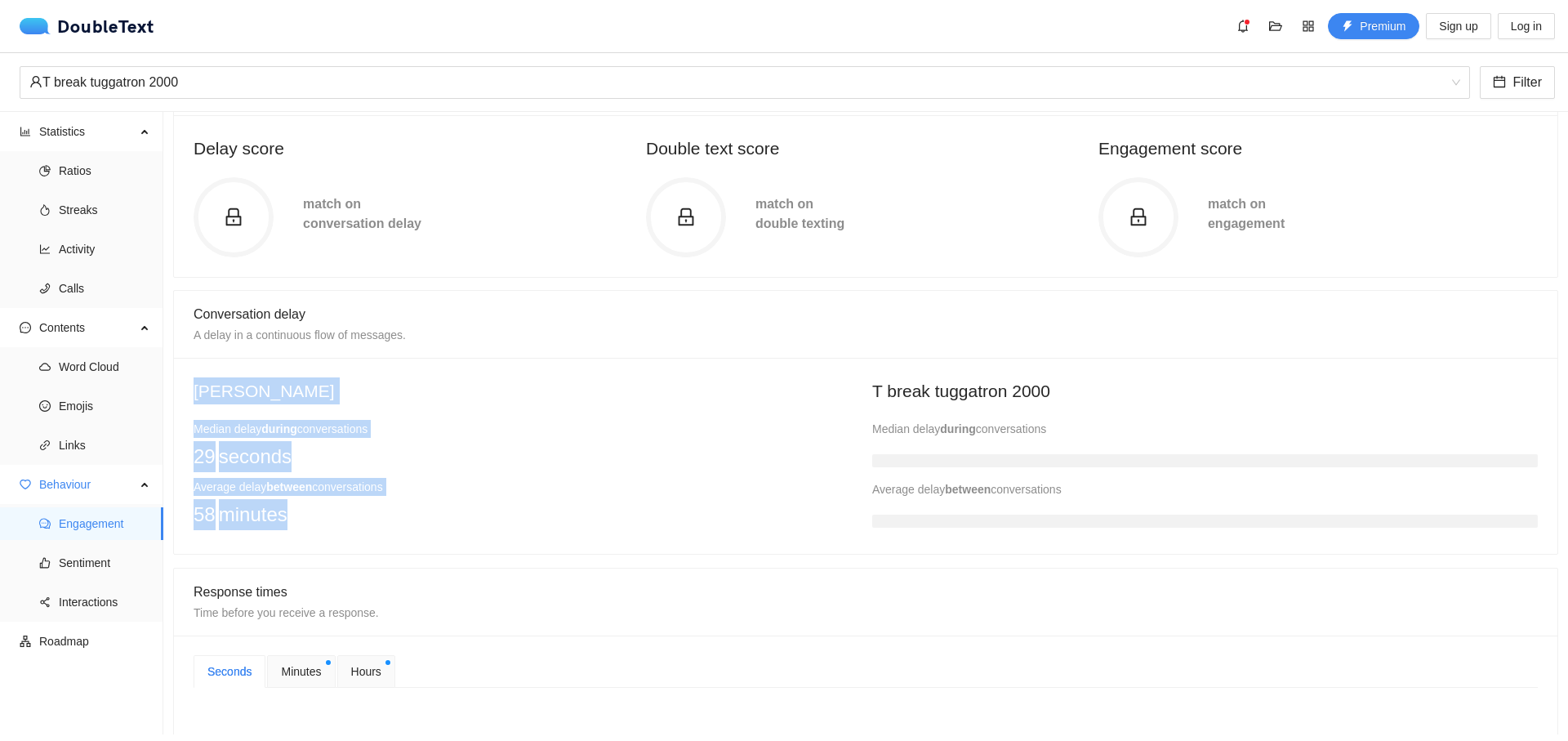
drag, startPoint x: 190, startPoint y: 490, endPoint x: 423, endPoint y: 497, distance: 233.1
click at [423, 497] on div "sean Median delay during conversations 29 seconds Average delay between convers…" at bounding box center [526, 456] width 678 height 157
click at [430, 486] on div "Average delay between conversations" at bounding box center [526, 487] width 666 height 18
click at [429, 487] on div "Average delay between conversations" at bounding box center [526, 487] width 666 height 18
click at [429, 485] on div "Average delay between conversations" at bounding box center [526, 487] width 666 height 18
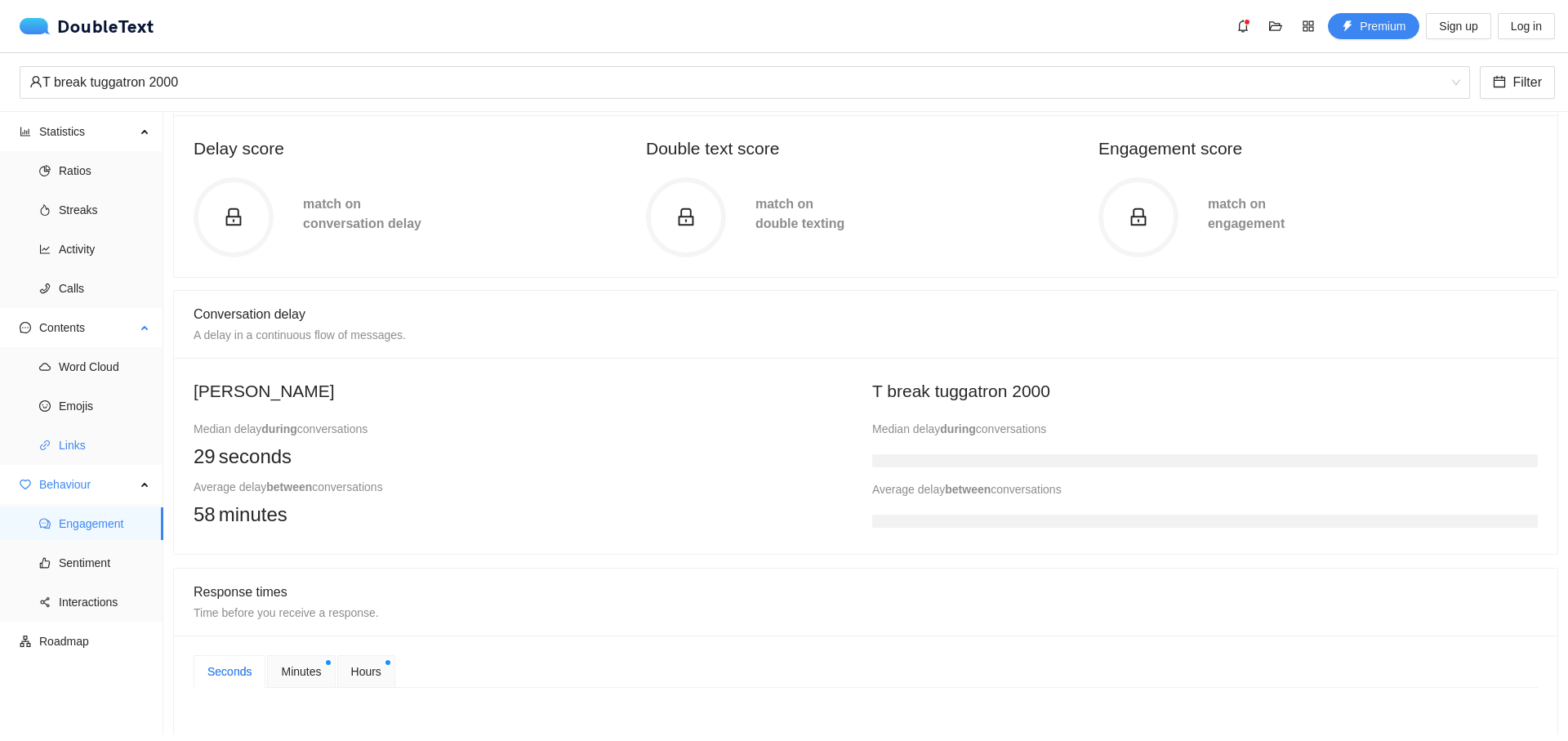
click at [134, 457] on span "Links" at bounding box center [104, 445] width 92 height 33
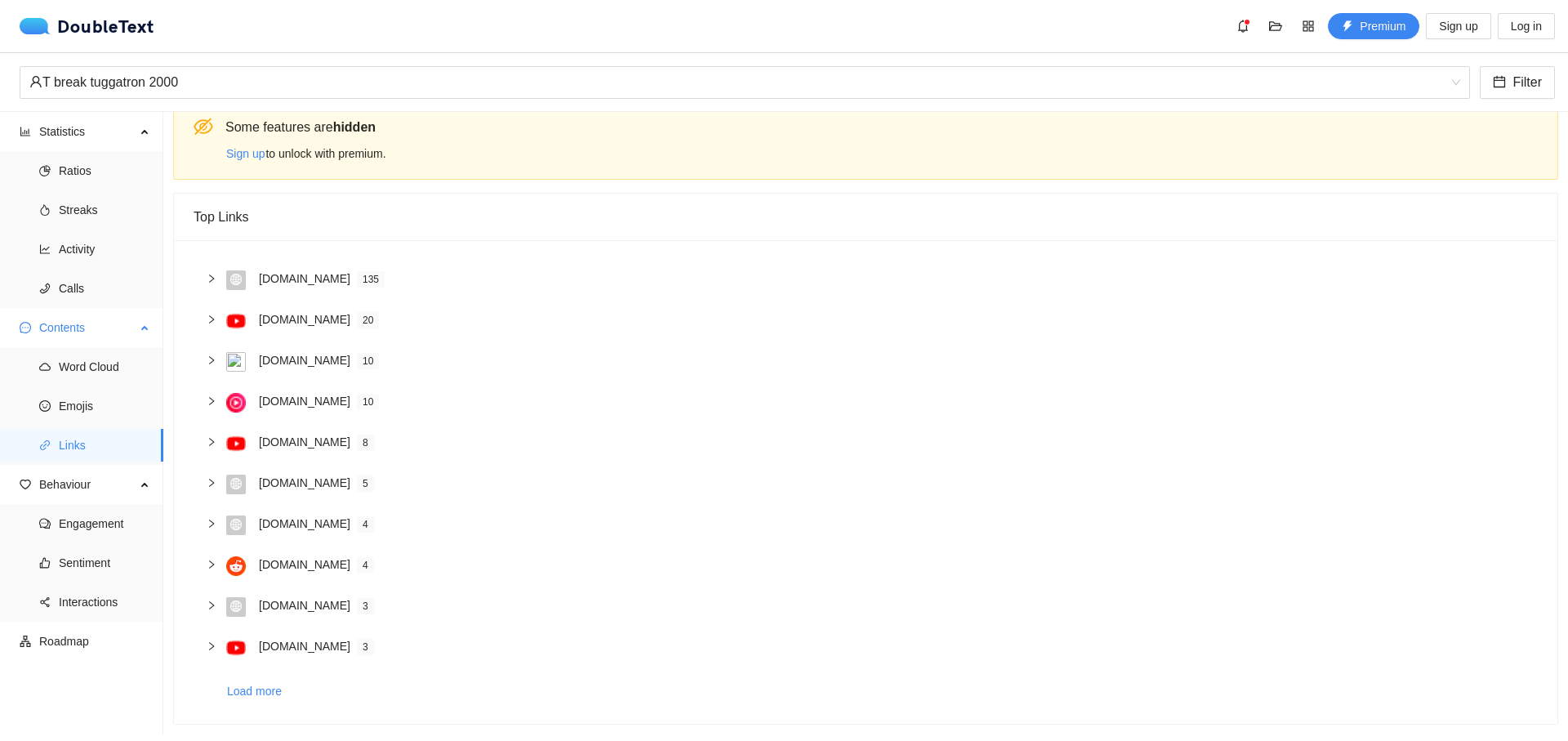
click at [134, 456] on span "Links" at bounding box center [104, 445] width 92 height 33
click at [150, 411] on span "Emojis" at bounding box center [104, 406] width 92 height 33
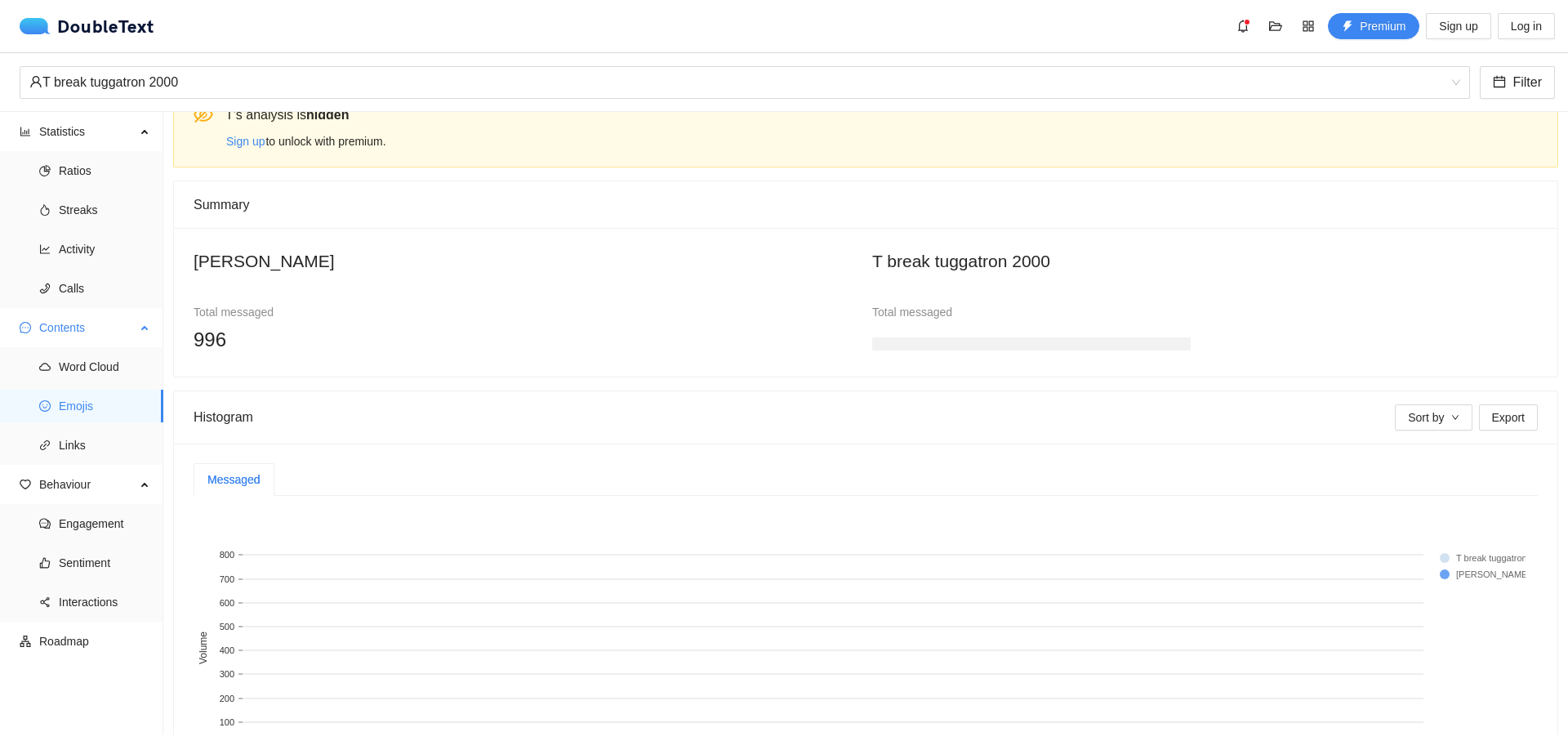
scroll to position [163, 0]
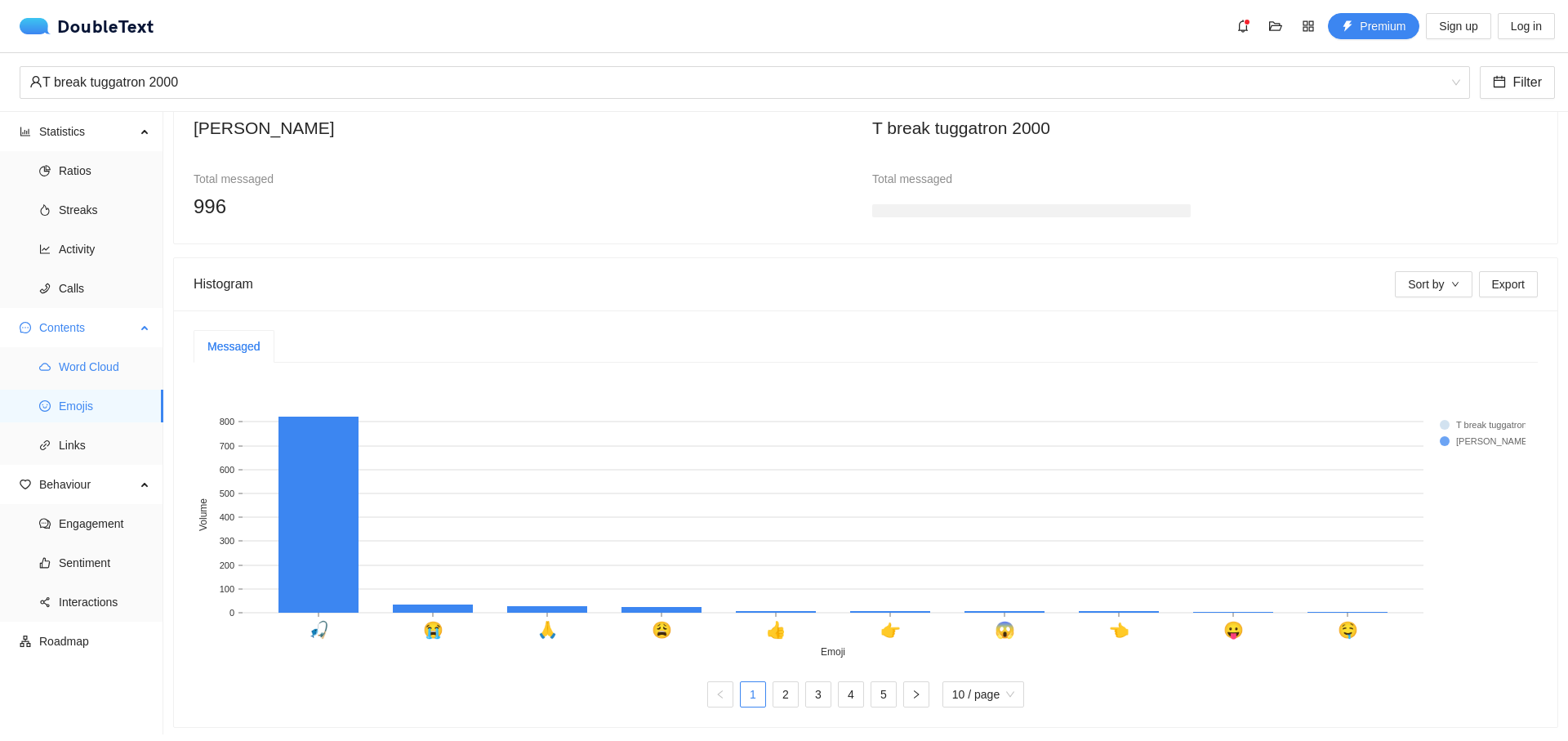
click at [147, 376] on span "Word Cloud" at bounding box center [104, 366] width 92 height 33
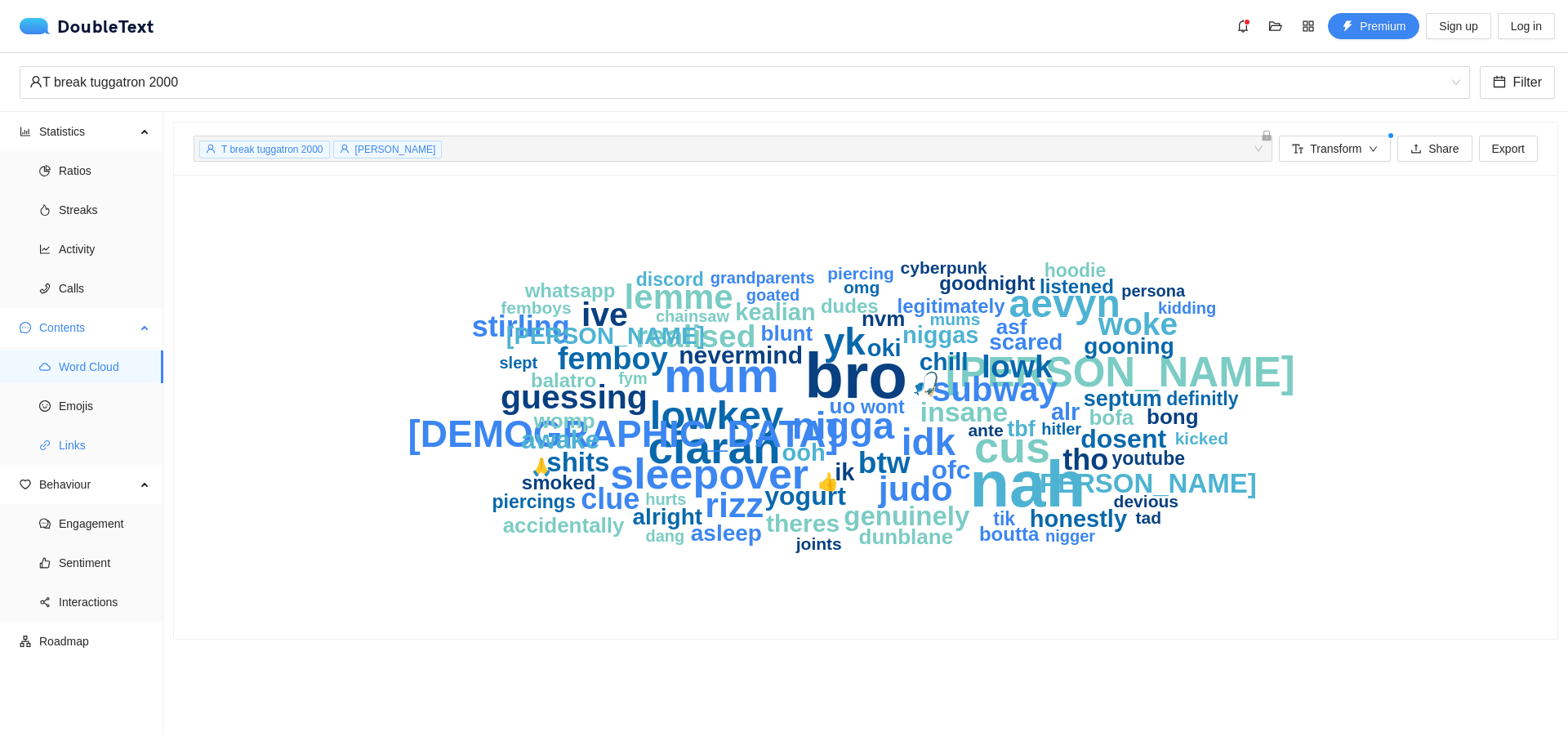
click at [124, 436] on span "Links" at bounding box center [104, 445] width 92 height 33
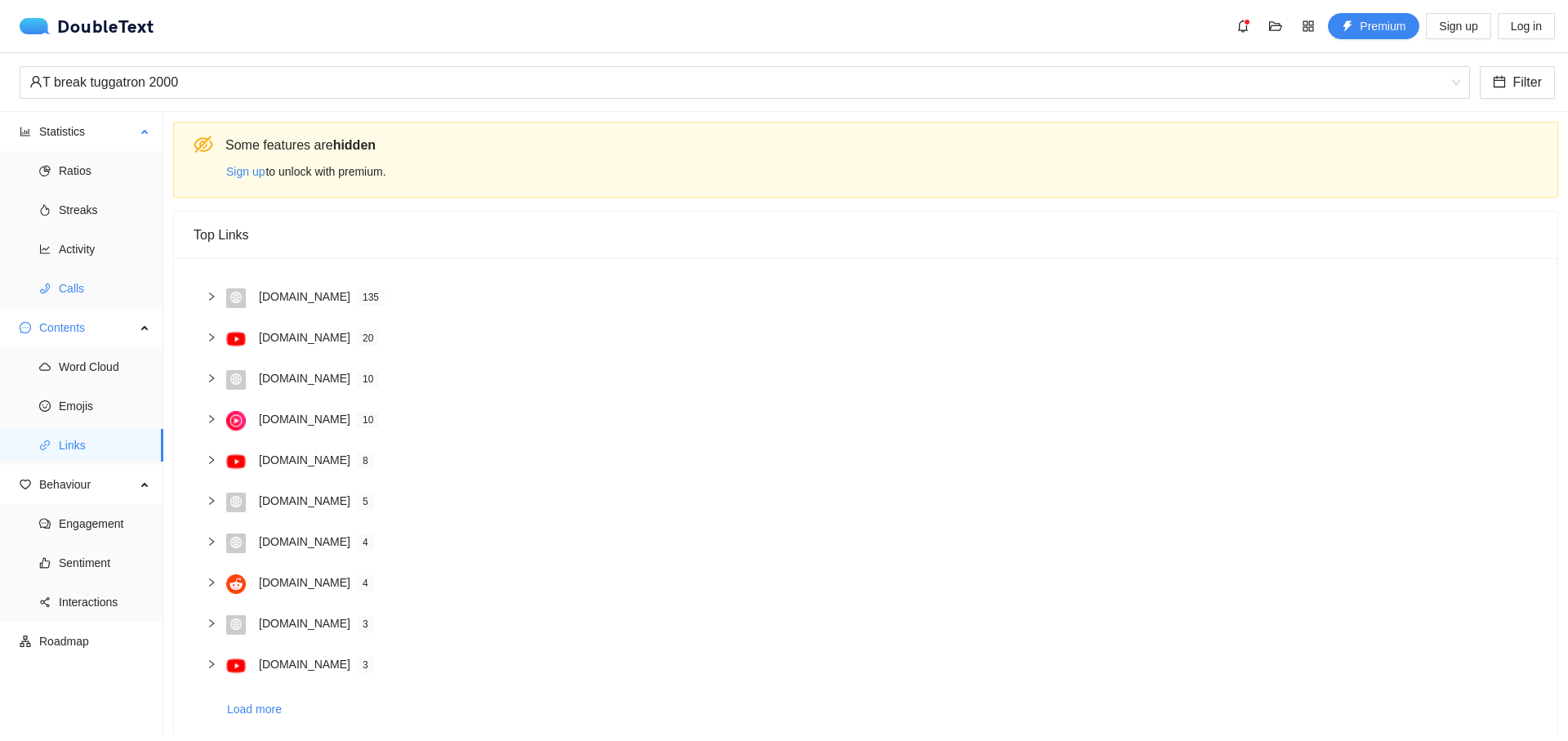
click at [73, 280] on span "Calls" at bounding box center [104, 288] width 92 height 33
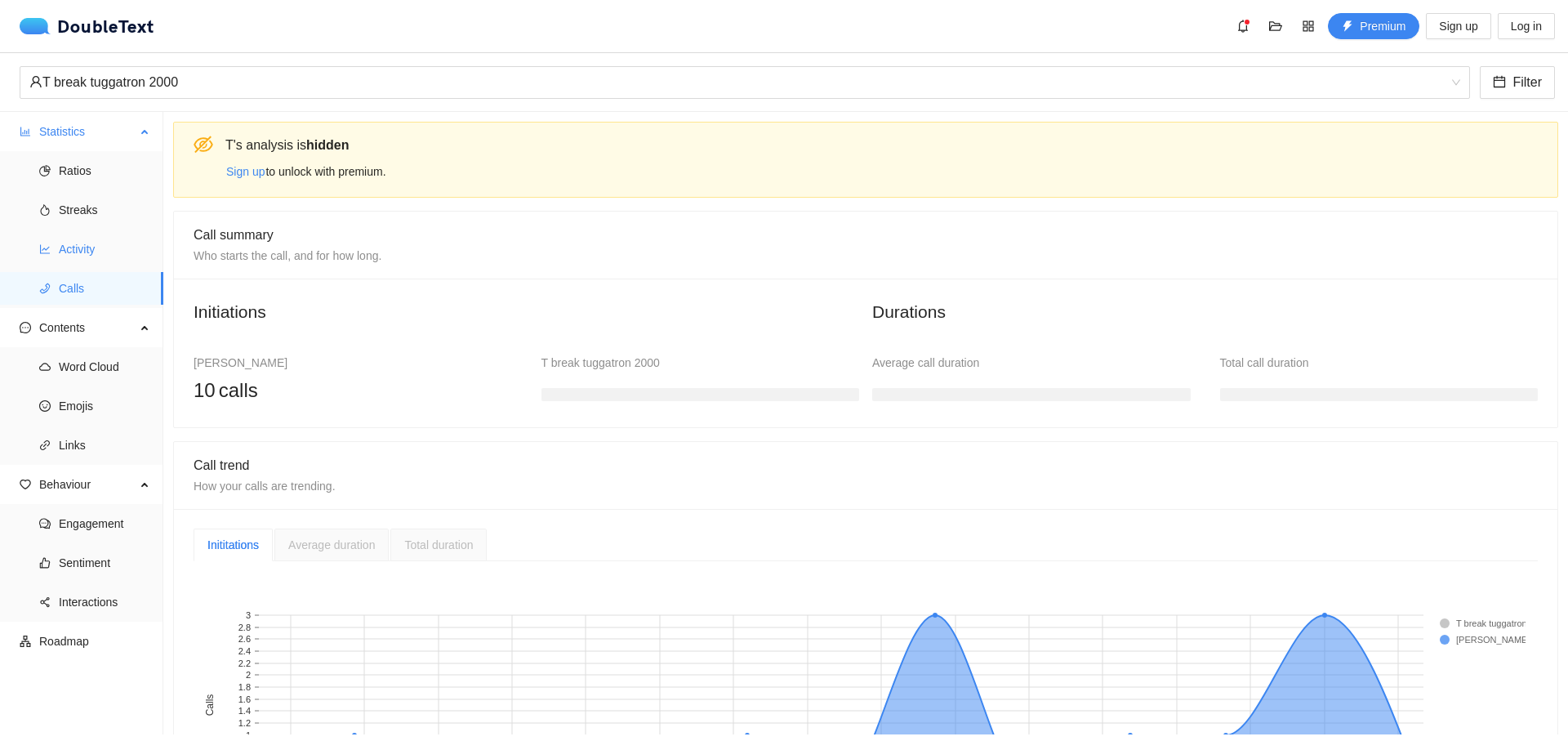
click at [74, 250] on span "Activity" at bounding box center [104, 249] width 92 height 33
